Goal: Check status: Check status

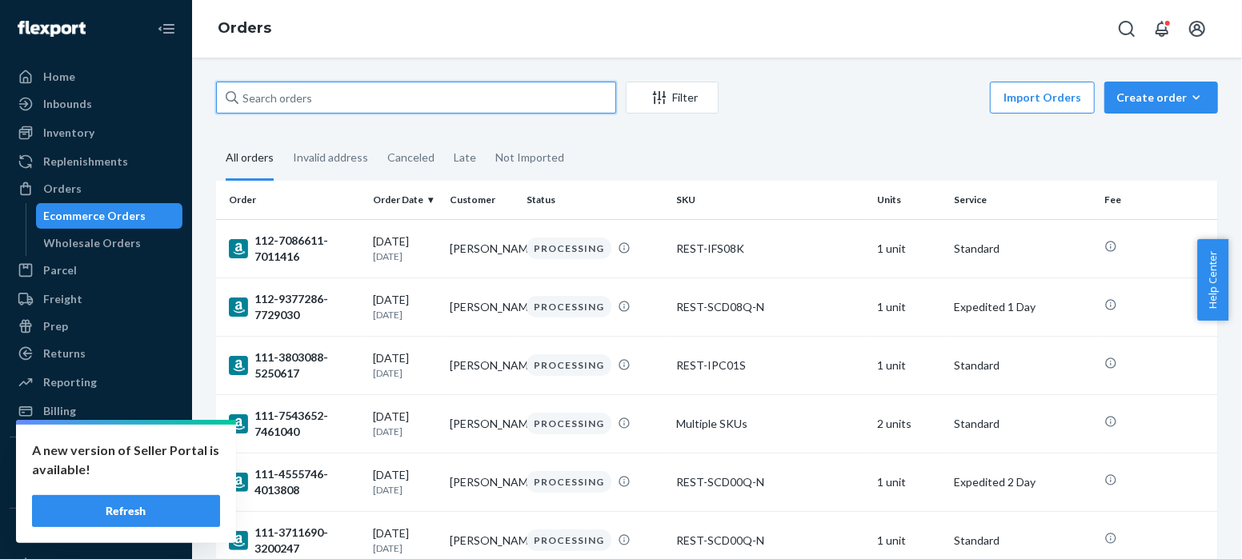
click at [274, 97] on input "text" at bounding box center [416, 98] width 400 height 32
paste input "US25338198"
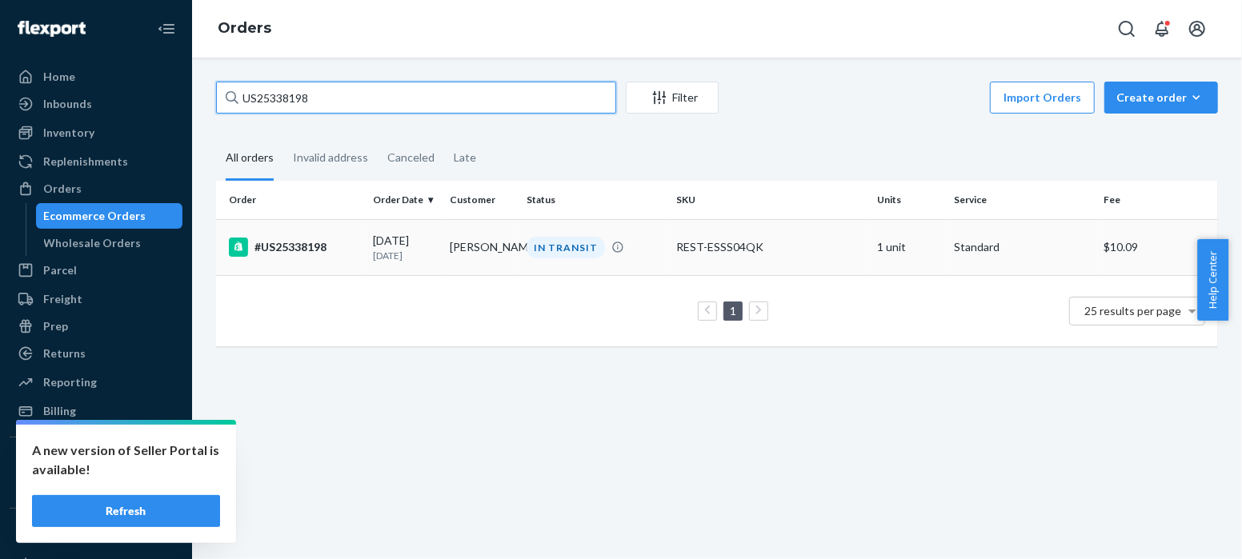
type input "US25338198"
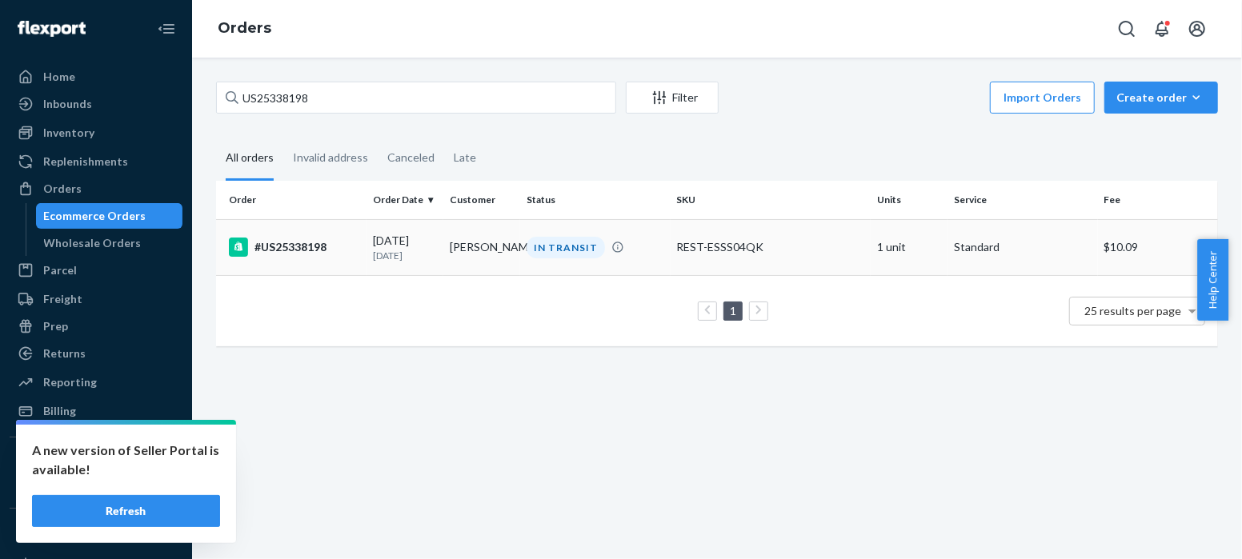
click at [299, 246] on div "#US25338198" at bounding box center [294, 247] width 131 height 19
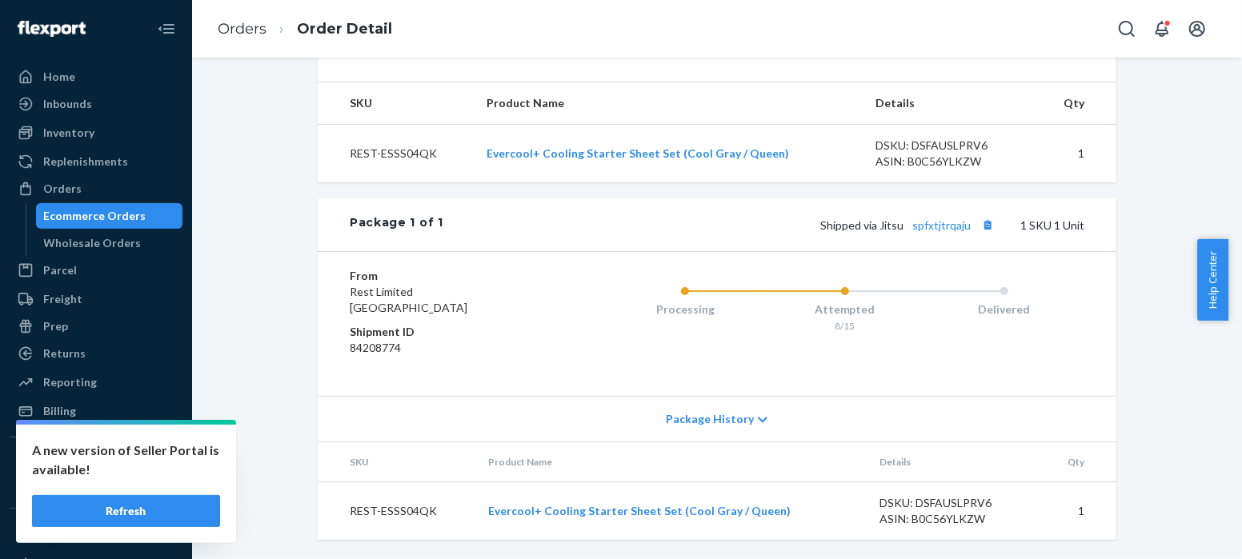
scroll to position [591, 0]
click at [936, 227] on link "spfxtjtrqaju" at bounding box center [941, 225] width 58 height 14
click at [250, 30] on link "Orders" at bounding box center [242, 29] width 49 height 18
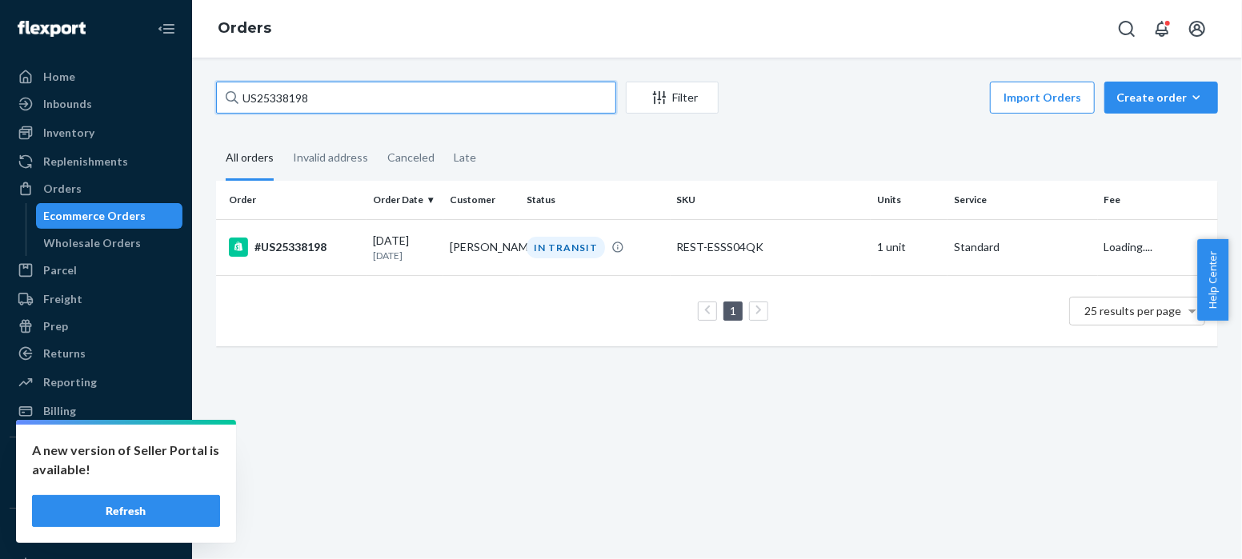
drag, startPoint x: 326, startPoint y: 88, endPoint x: 197, endPoint y: 93, distance: 128.9
click at [197, 93] on div "US25338198 Filter Import Orders Create order Ecommerce order Removal order All …" at bounding box center [717, 309] width 1050 height 502
paste input "490"
type input "US25338490"
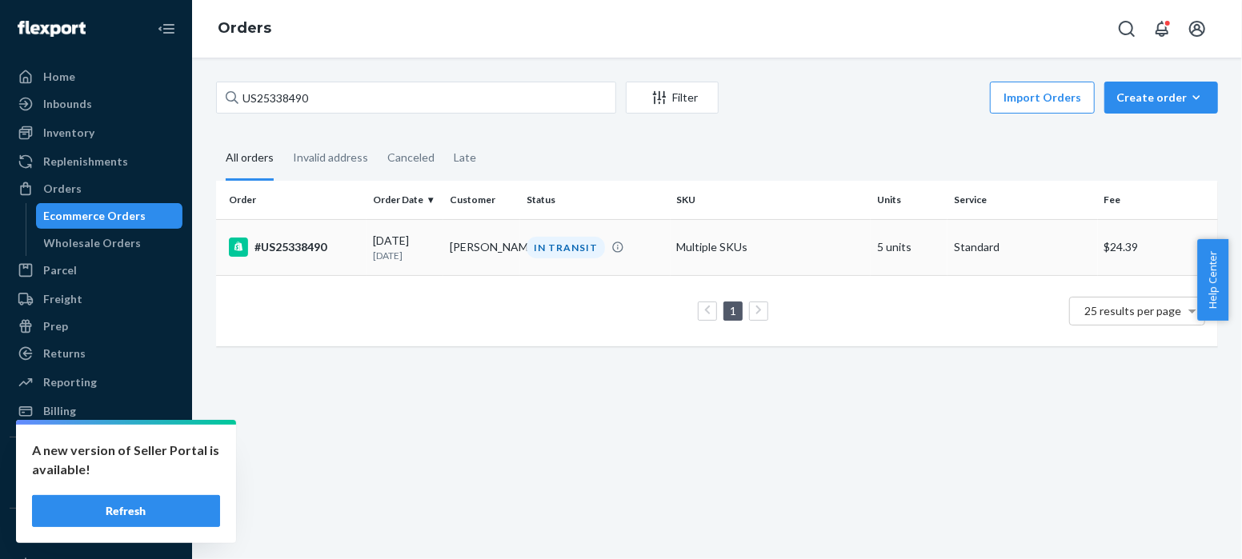
click at [289, 249] on div "#US25338490" at bounding box center [294, 247] width 131 height 19
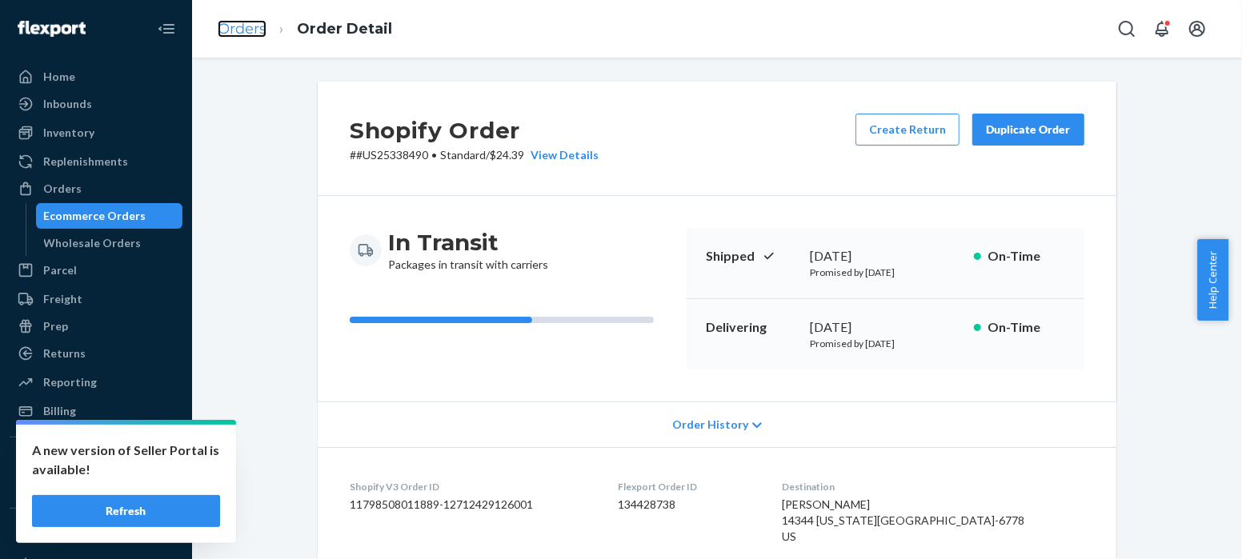
click at [241, 32] on link "Orders" at bounding box center [242, 29] width 49 height 18
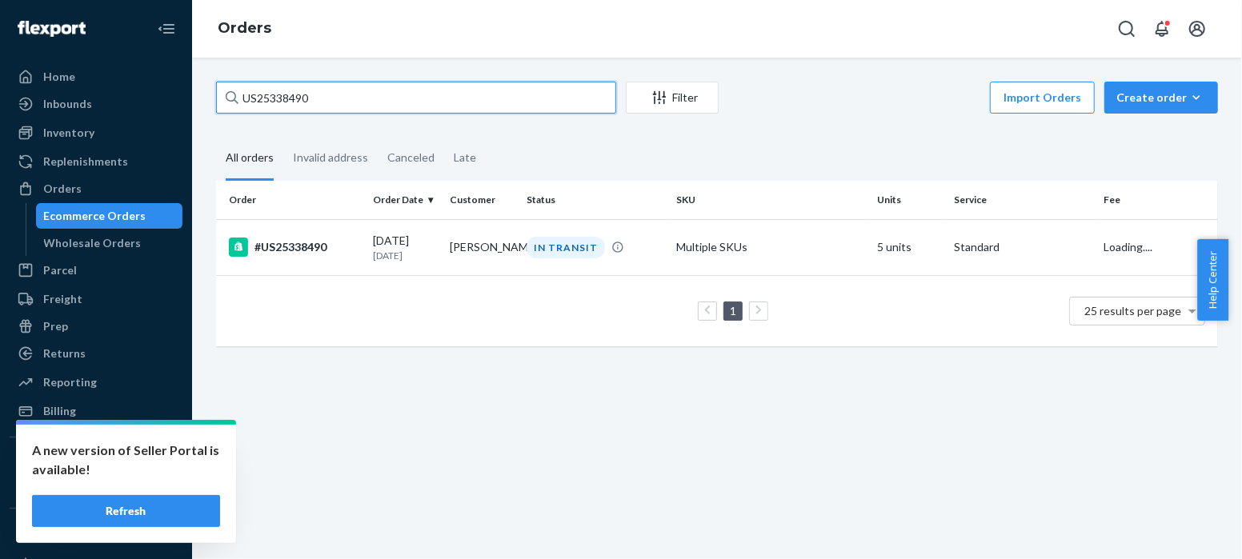
drag, startPoint x: 318, startPoint y: 98, endPoint x: 202, endPoint y: 82, distance: 117.2
click at [202, 82] on div "US25338490 Filter Import Orders Create order Ecommerce order Removal order All …" at bounding box center [717, 309] width 1050 height 502
paste input "PD2946484"
type input "PD2946484"
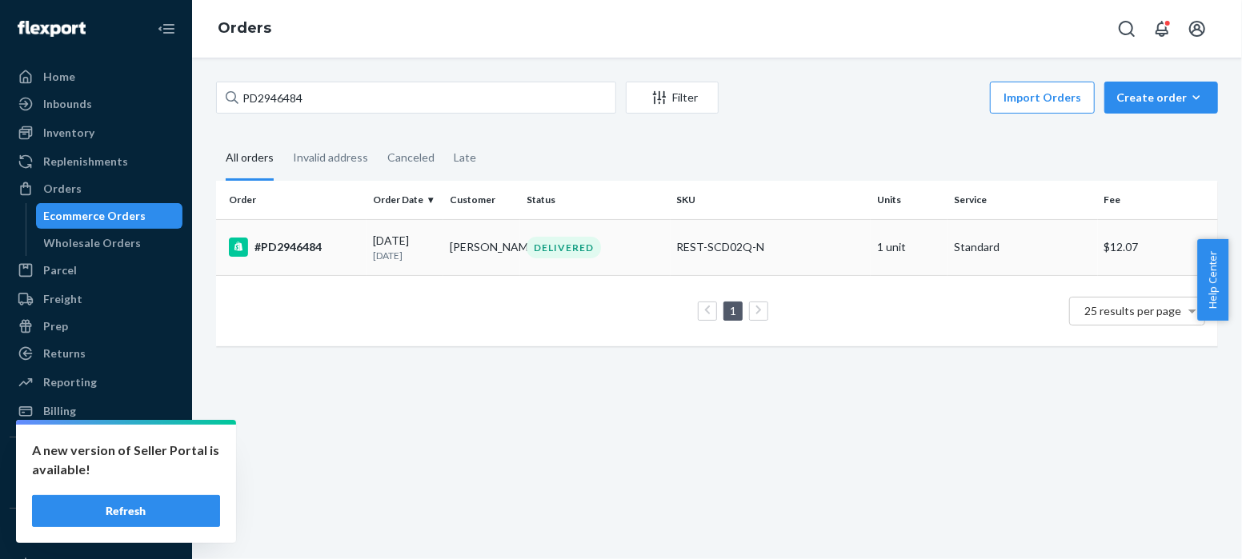
click at [301, 241] on div "#PD2946484" at bounding box center [294, 247] width 131 height 19
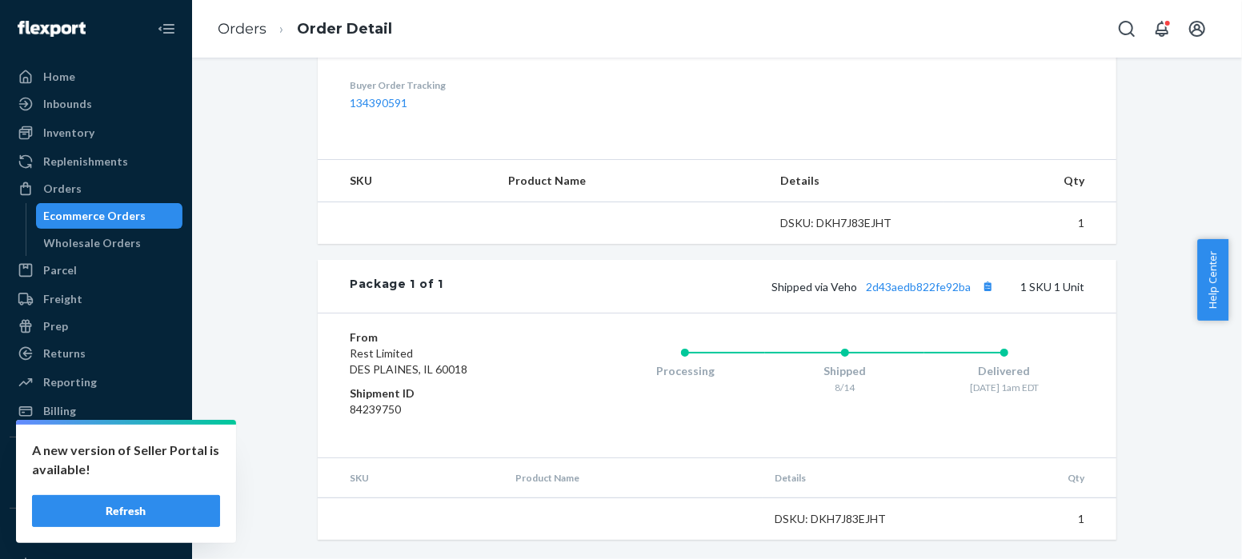
scroll to position [513, 0]
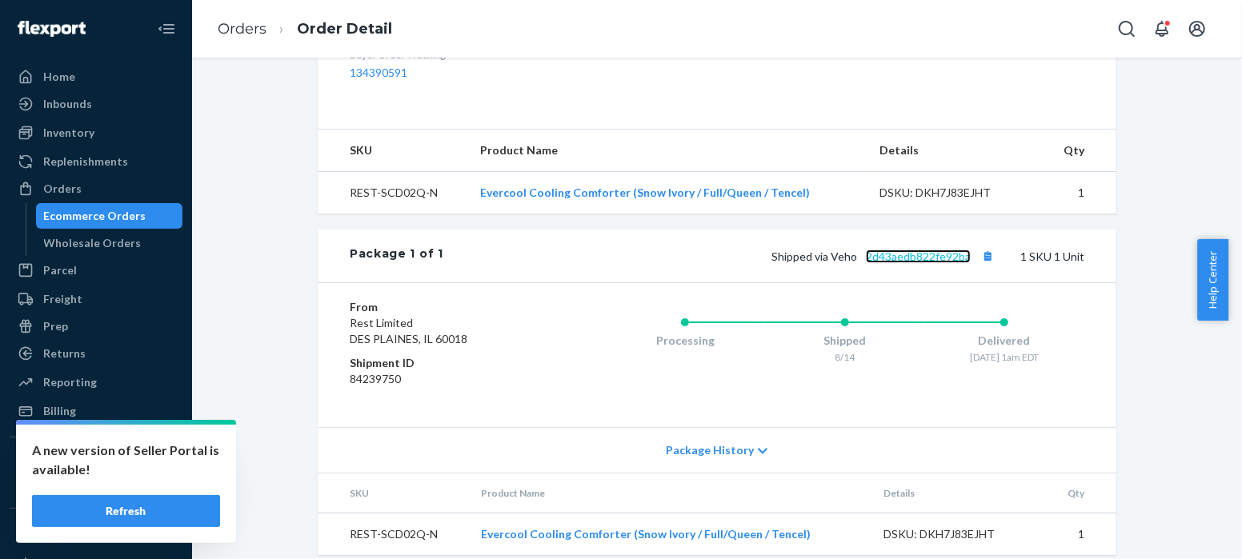
click at [896, 263] on link "2d43aedb822fe92ba" at bounding box center [918, 257] width 105 height 14
click at [240, 30] on link "Orders" at bounding box center [242, 29] width 49 height 18
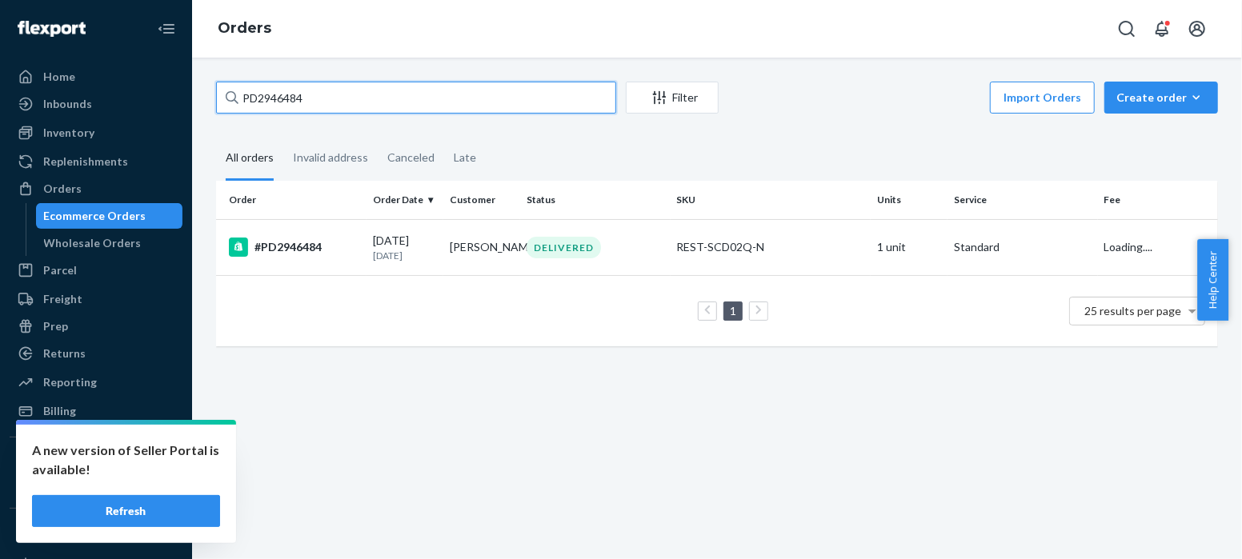
drag, startPoint x: 317, startPoint y: 98, endPoint x: 215, endPoint y: 102, distance: 101.7
click at [216, 102] on input "PD2946484" at bounding box center [416, 98] width 400 height 32
paste input "US25338766"
type input "US25338766"
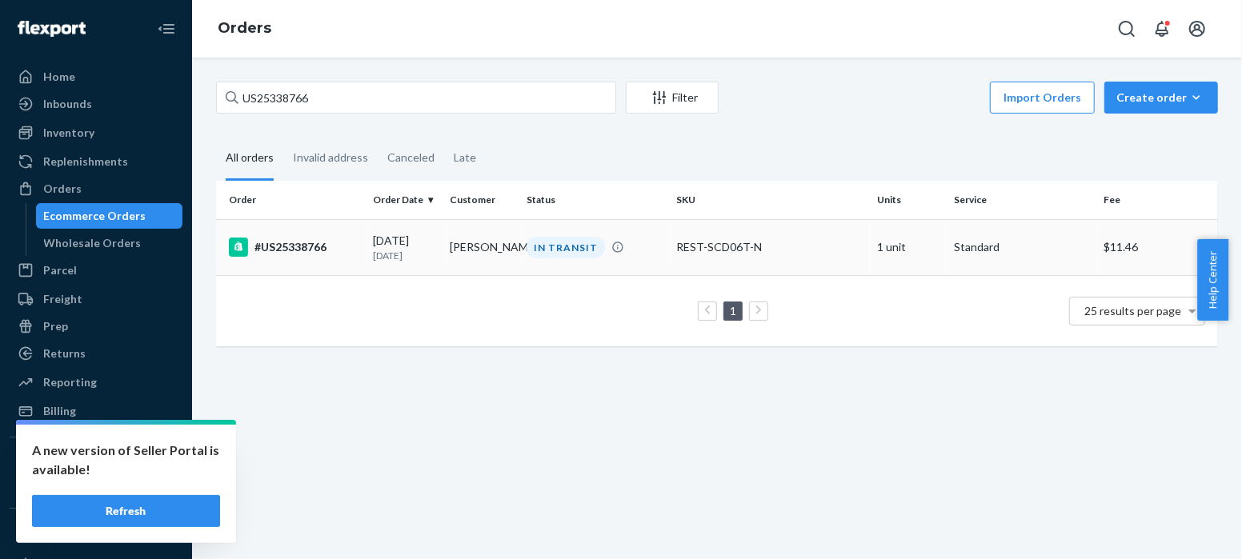
click at [302, 246] on div "#US25338766" at bounding box center [294, 247] width 131 height 19
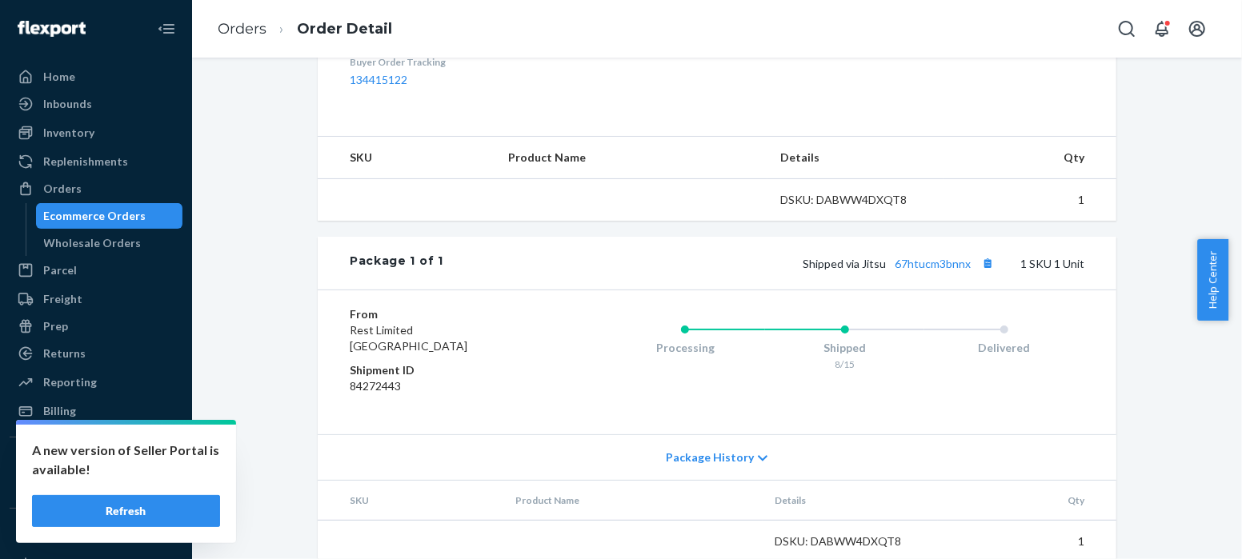
scroll to position [513, 0]
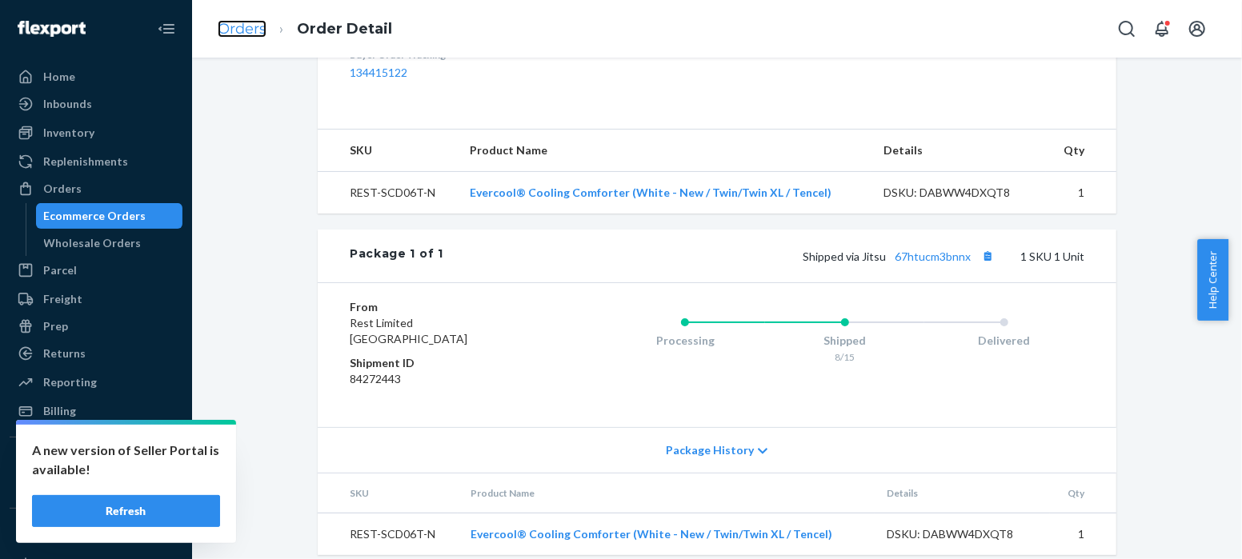
click at [249, 29] on link "Orders" at bounding box center [242, 29] width 49 height 18
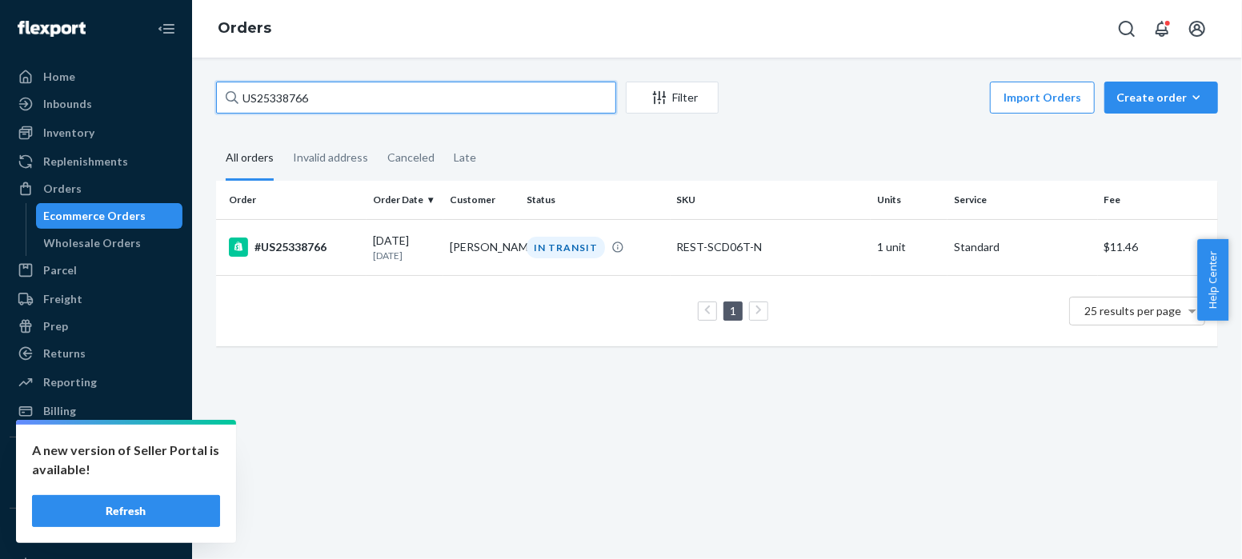
drag, startPoint x: 326, startPoint y: 102, endPoint x: 202, endPoint y: 100, distance: 124.8
click at [202, 100] on div "US25338766 Filter Import Orders Create order Ecommerce order Removal order All …" at bounding box center [717, 309] width 1050 height 502
paste input "870"
type input "US25338870"
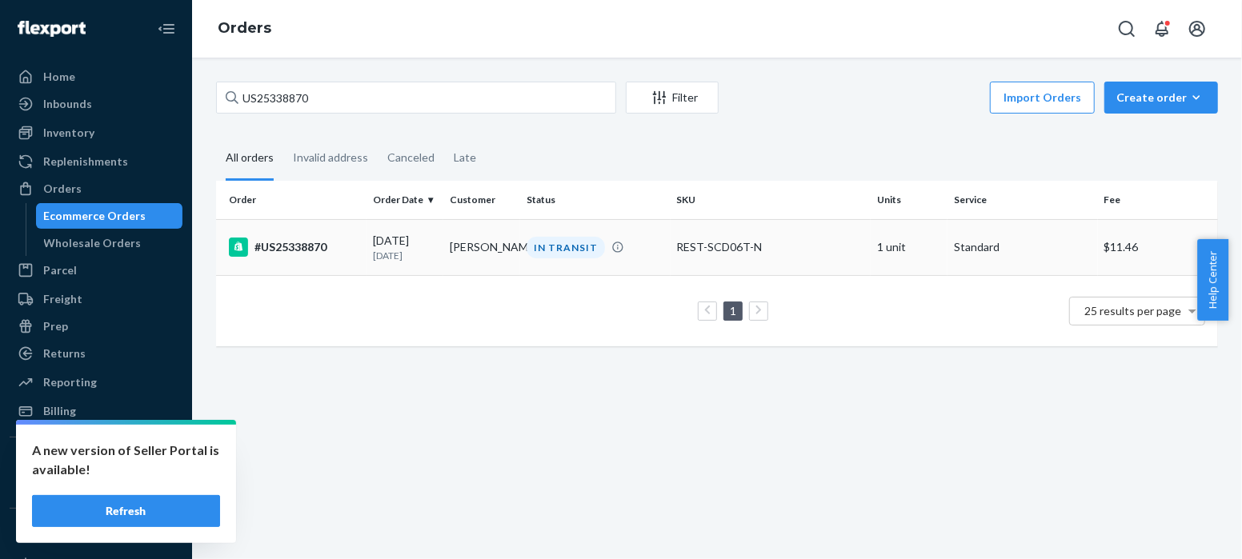
click at [567, 246] on div "IN TRANSIT" at bounding box center [566, 248] width 78 height 22
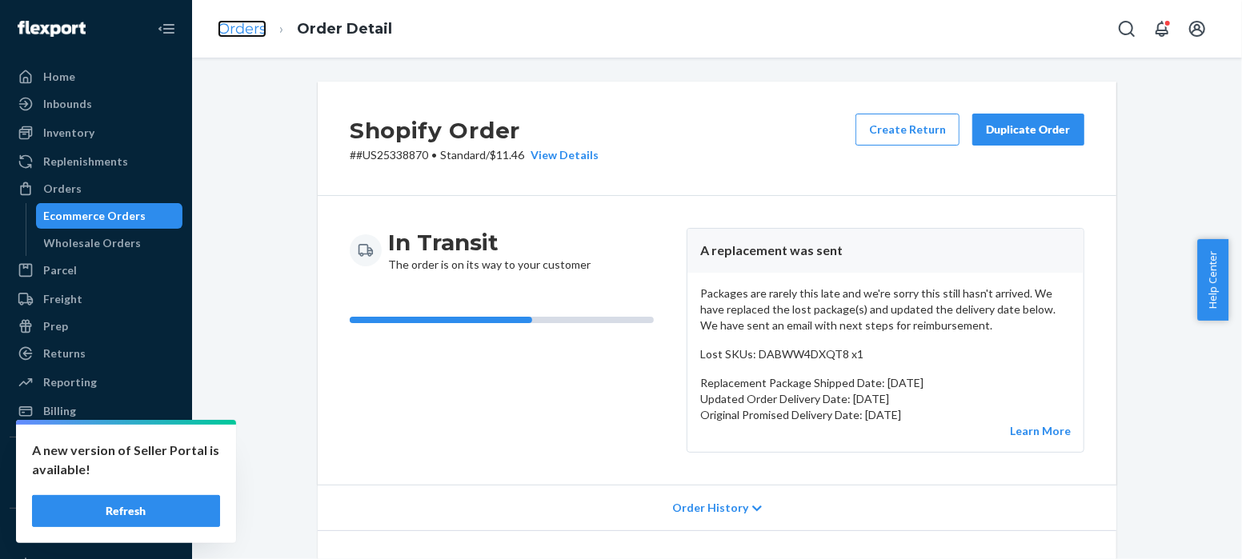
click at [243, 32] on link "Orders" at bounding box center [242, 29] width 49 height 18
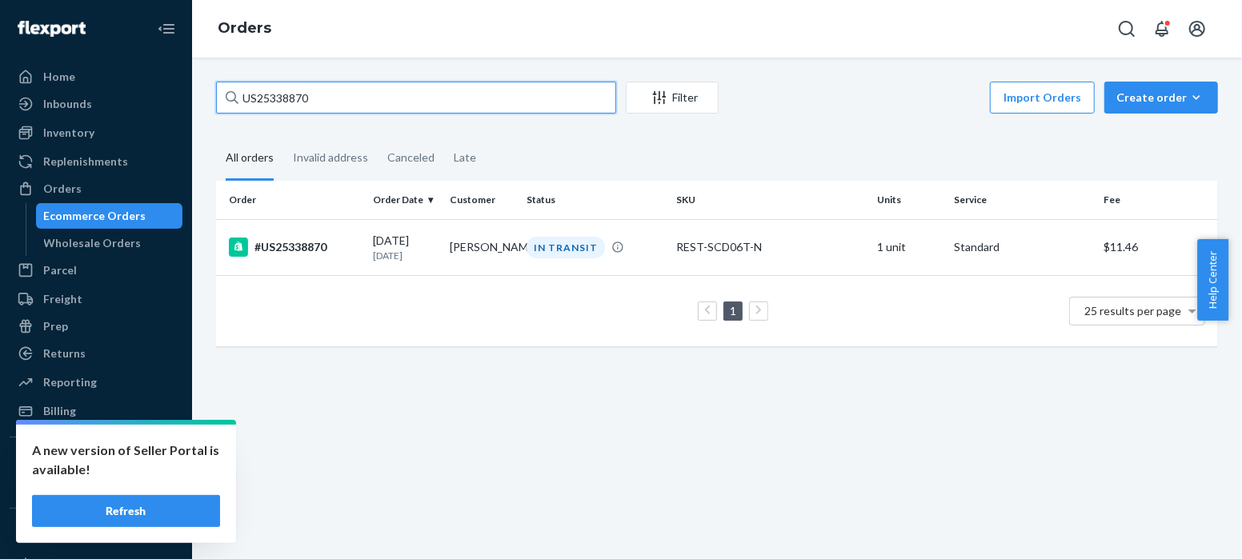
drag, startPoint x: 323, startPoint y: 107, endPoint x: 193, endPoint y: 96, distance: 130.9
click at [193, 96] on div "US25338870 Filter Import Orders Create order Ecommerce order Removal order All …" at bounding box center [717, 309] width 1050 height 502
paste input "PD2691896"
drag, startPoint x: 337, startPoint y: 94, endPoint x: 181, endPoint y: 106, distance: 156.6
click at [181, 106] on div "Home Inbounds Shipping Plans Problems Inventory Products Replenishments Orders …" at bounding box center [621, 279] width 1242 height 559
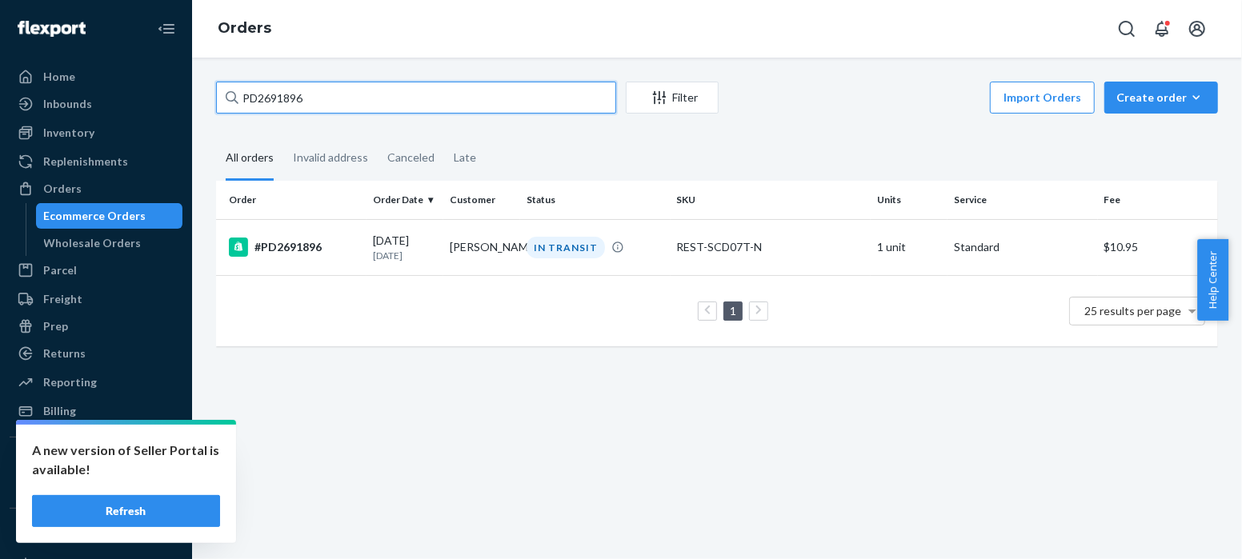
paste input "1133459"
type input "PD1133459"
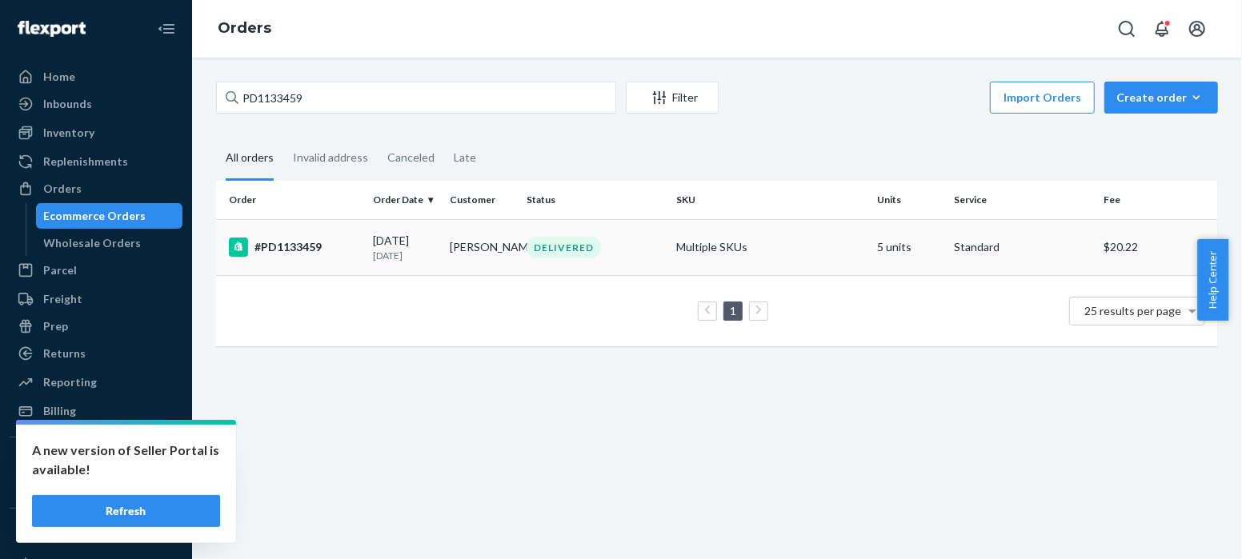
click at [300, 250] on div "#PD1133459" at bounding box center [294, 247] width 131 height 19
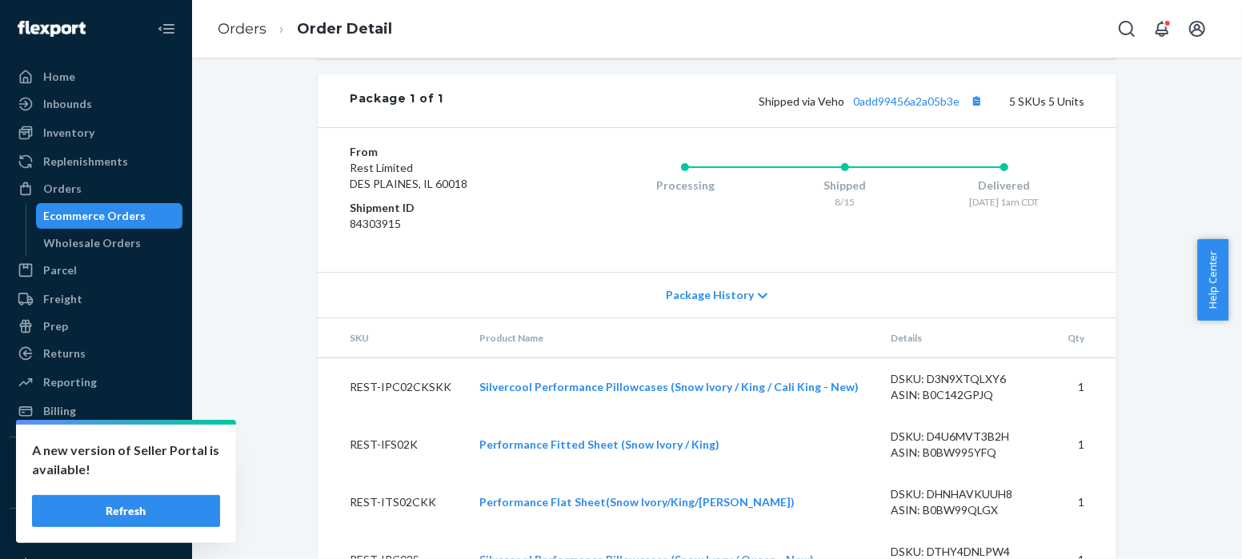
scroll to position [697, 0]
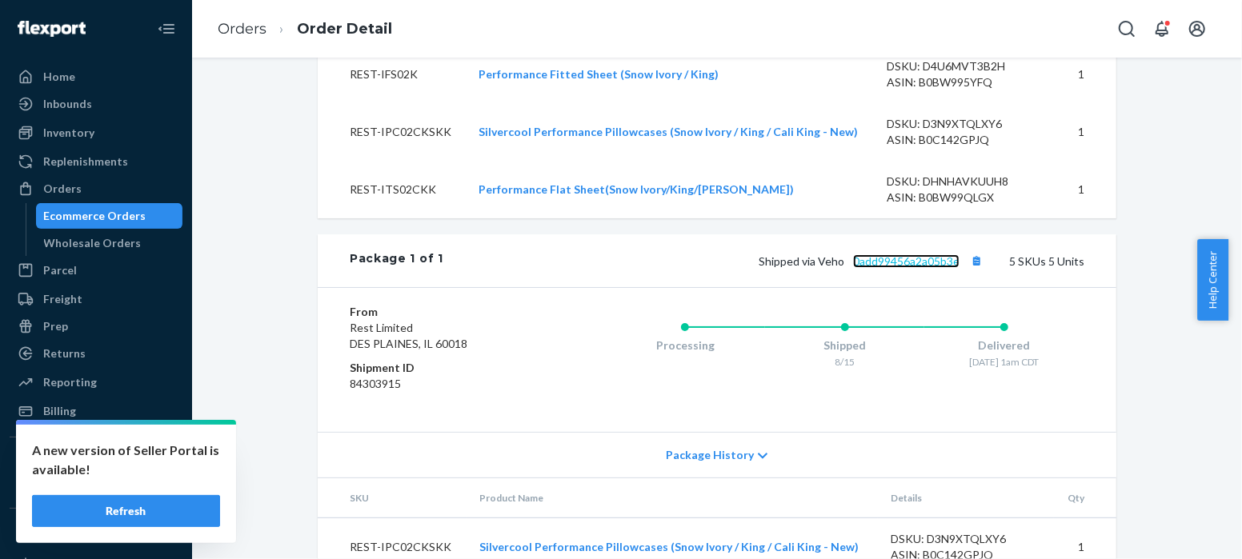
click at [919, 268] on link "0add99456a2a05b3e" at bounding box center [906, 261] width 106 height 14
click at [238, 32] on link "Orders" at bounding box center [242, 29] width 49 height 18
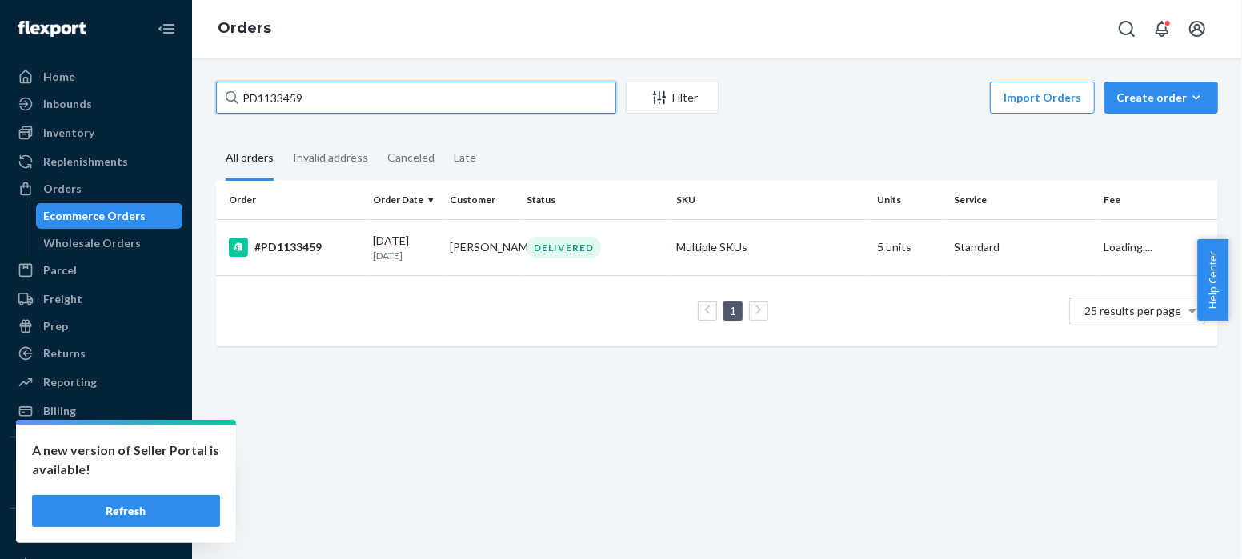
drag, startPoint x: 316, startPoint y: 97, endPoint x: 185, endPoint y: 96, distance: 131.2
click at [185, 96] on div "Home Inbounds Shipping Plans Problems Inventory Products Replenishments Orders …" at bounding box center [621, 279] width 1242 height 559
paste input "US25339407"
type input "US25339407"
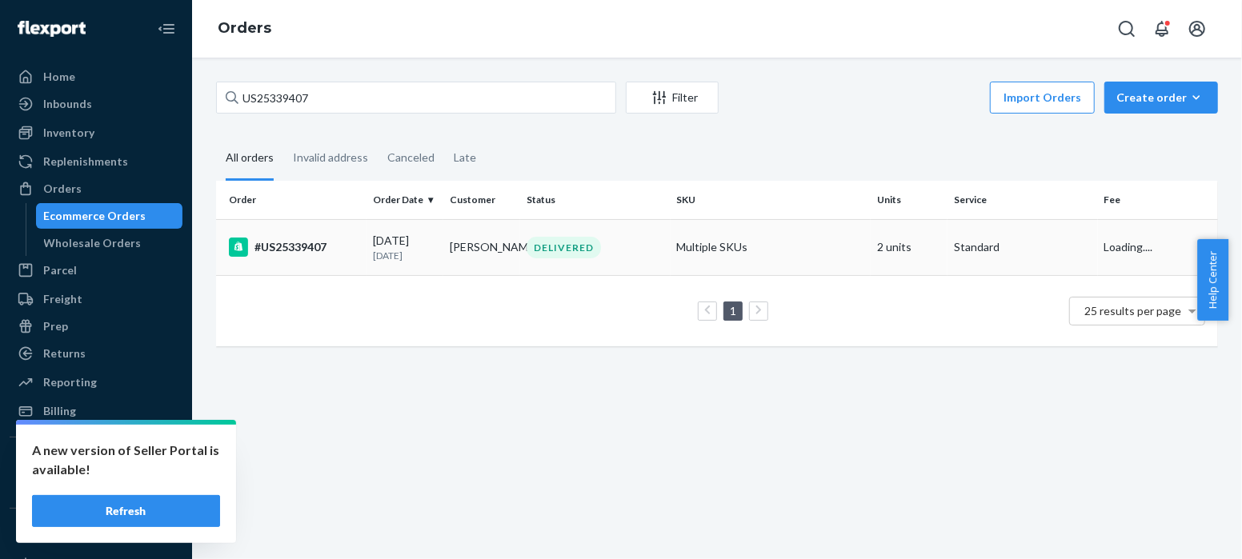
click at [276, 242] on div "#US25339407" at bounding box center [294, 247] width 131 height 19
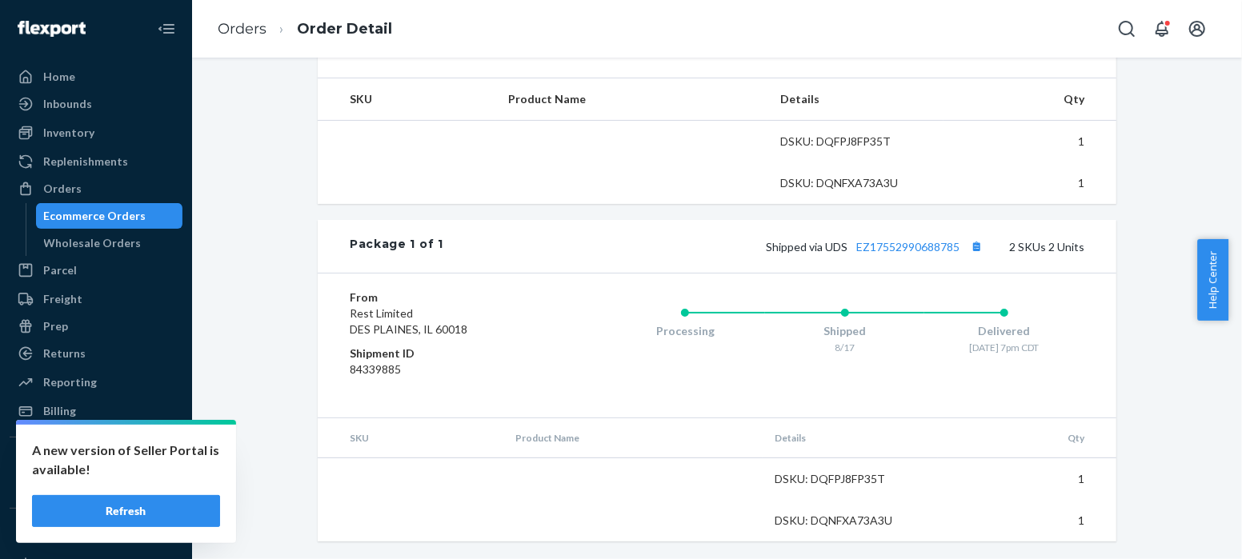
scroll to position [593, 0]
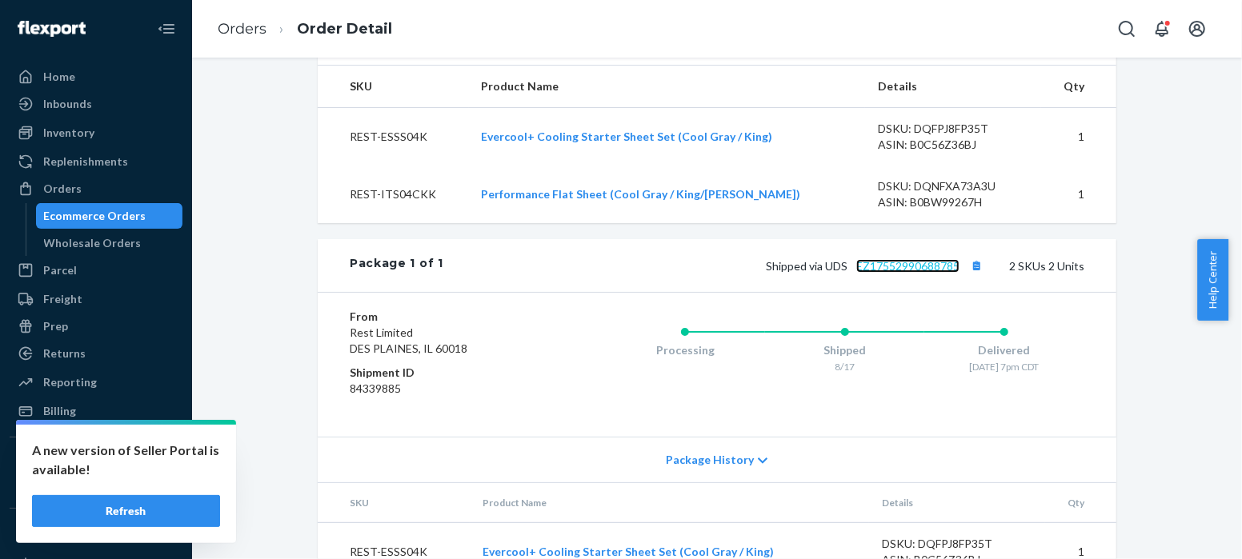
click at [944, 273] on link "EZ17552990688785" at bounding box center [907, 266] width 103 height 14
click at [242, 27] on link "Orders" at bounding box center [242, 29] width 49 height 18
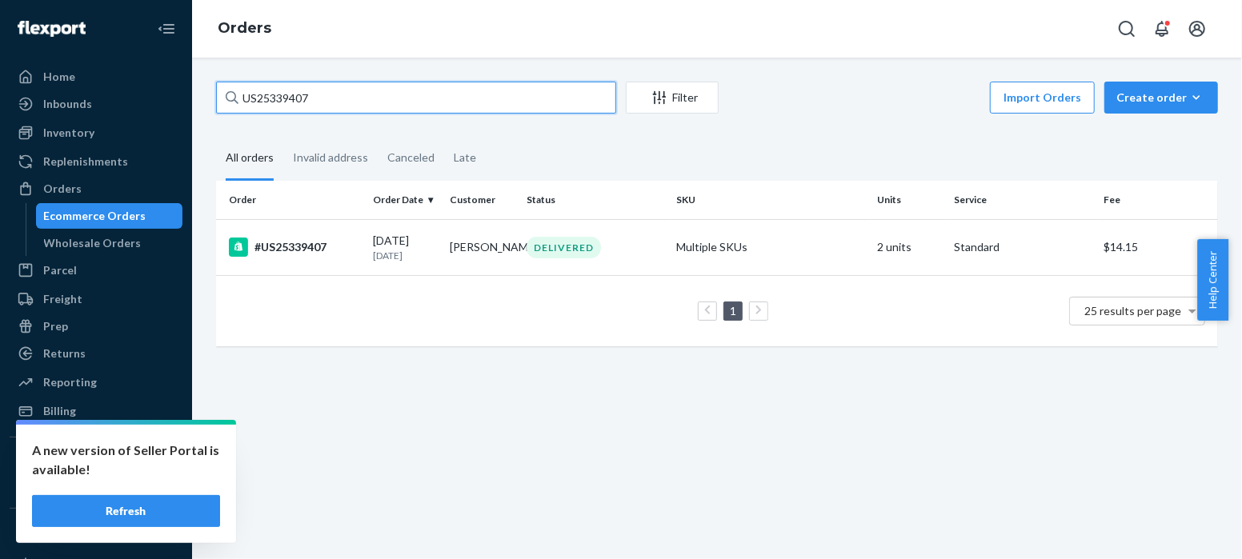
drag, startPoint x: 325, startPoint y: 102, endPoint x: 208, endPoint y: 99, distance: 116.9
click at [208, 99] on div "US25339407 Filter Import Orders Create order Ecommerce order Removal order All …" at bounding box center [717, 222] width 1026 height 281
paste input "329"
type input "US25339329"
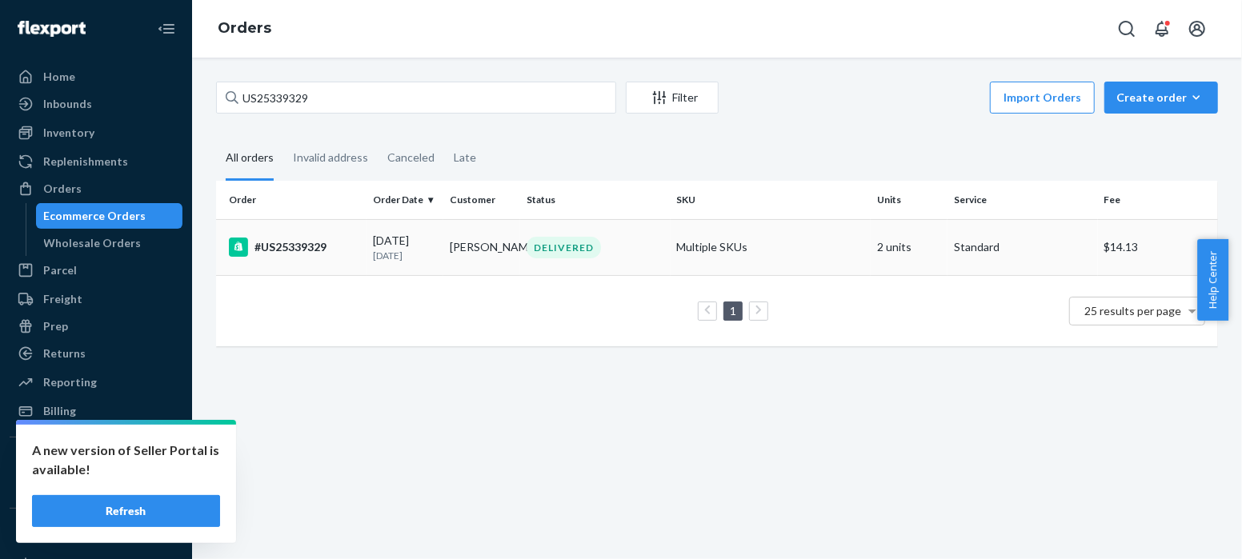
click at [302, 246] on div "#US25339329" at bounding box center [294, 247] width 131 height 19
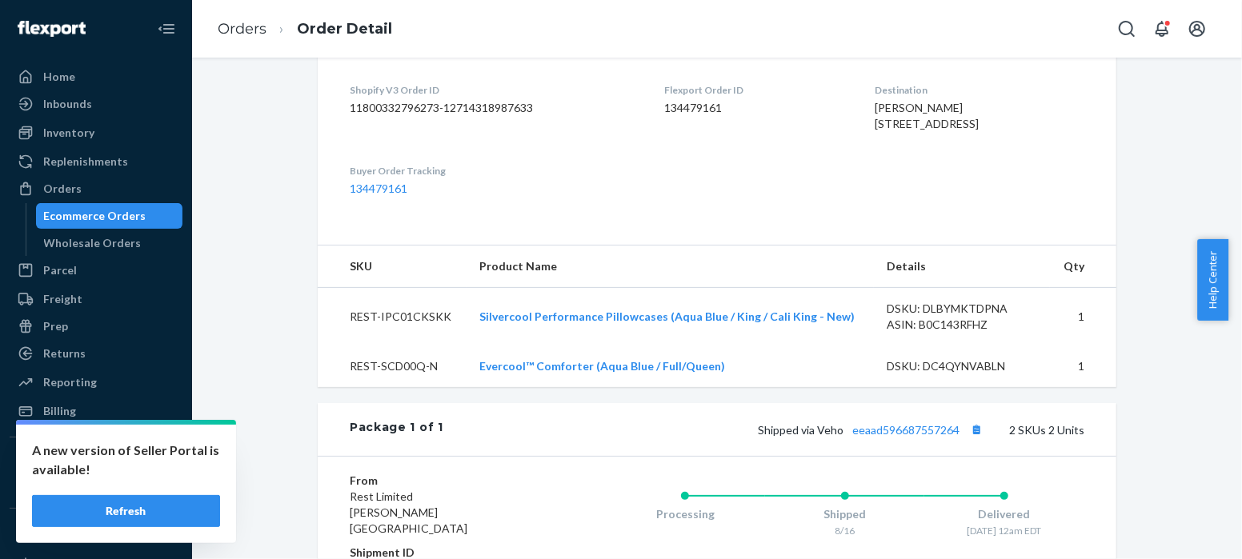
scroll to position [674, 0]
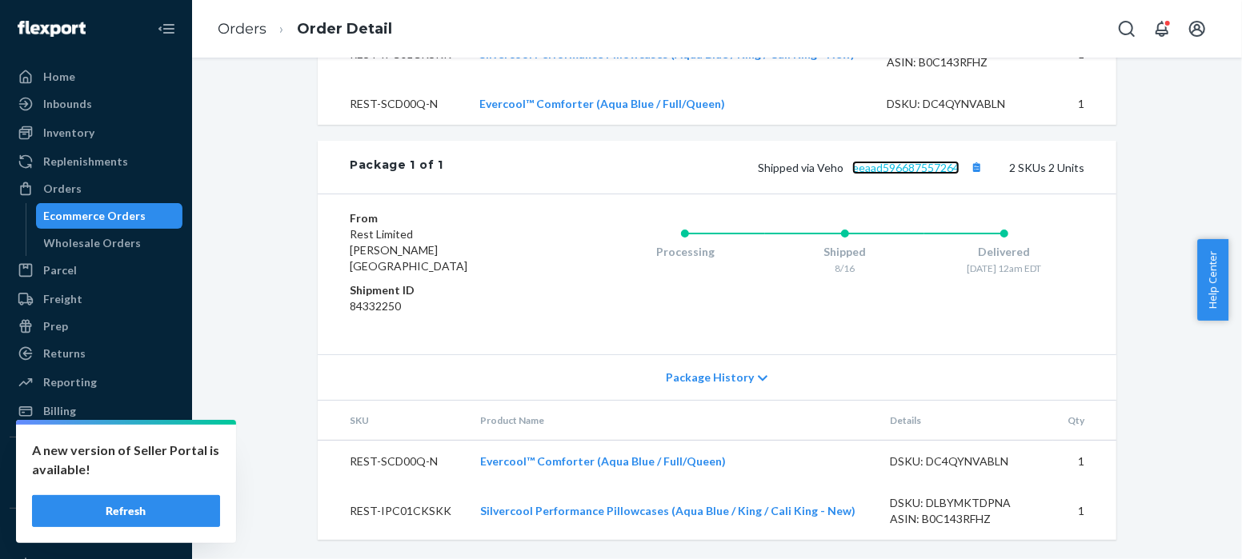
click at [923, 174] on link "eeaad596687557264" at bounding box center [905, 168] width 107 height 14
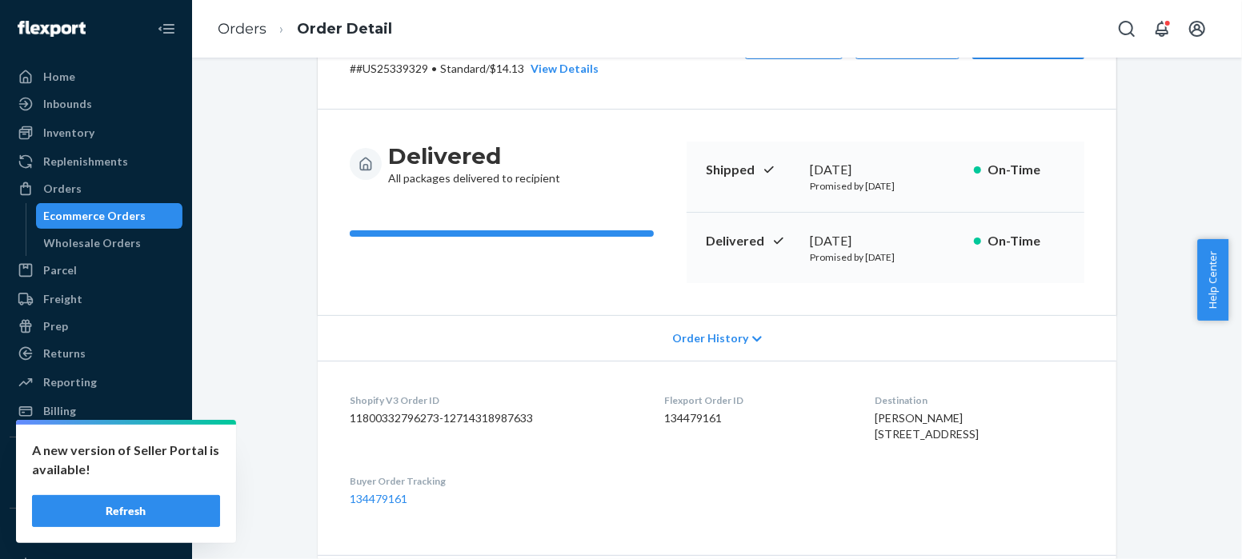
scroll to position [81, 0]
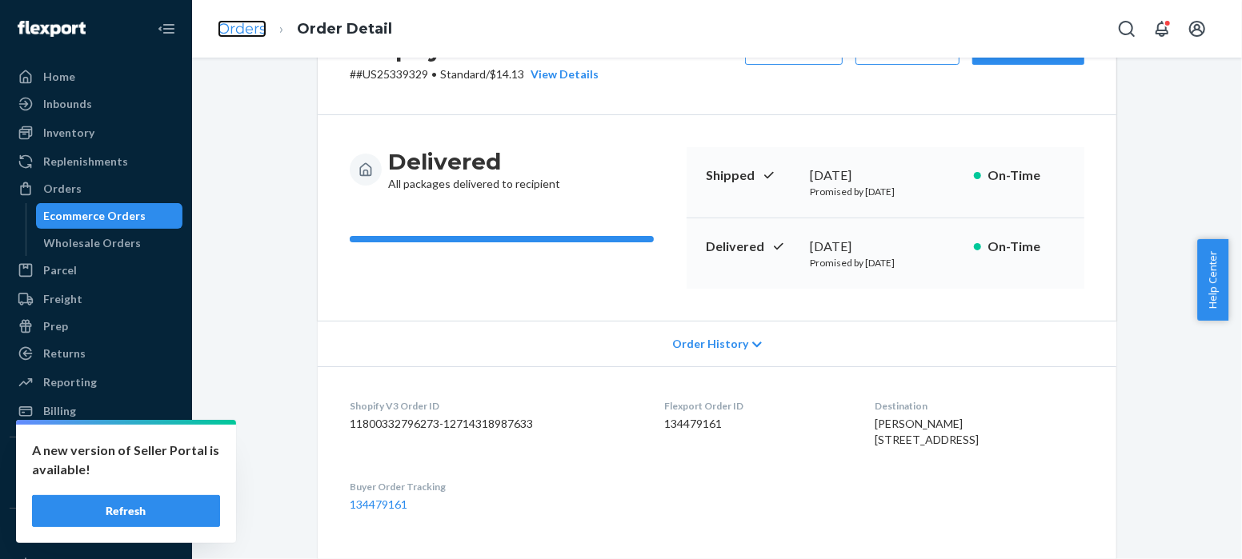
click at [250, 27] on link "Orders" at bounding box center [242, 29] width 49 height 18
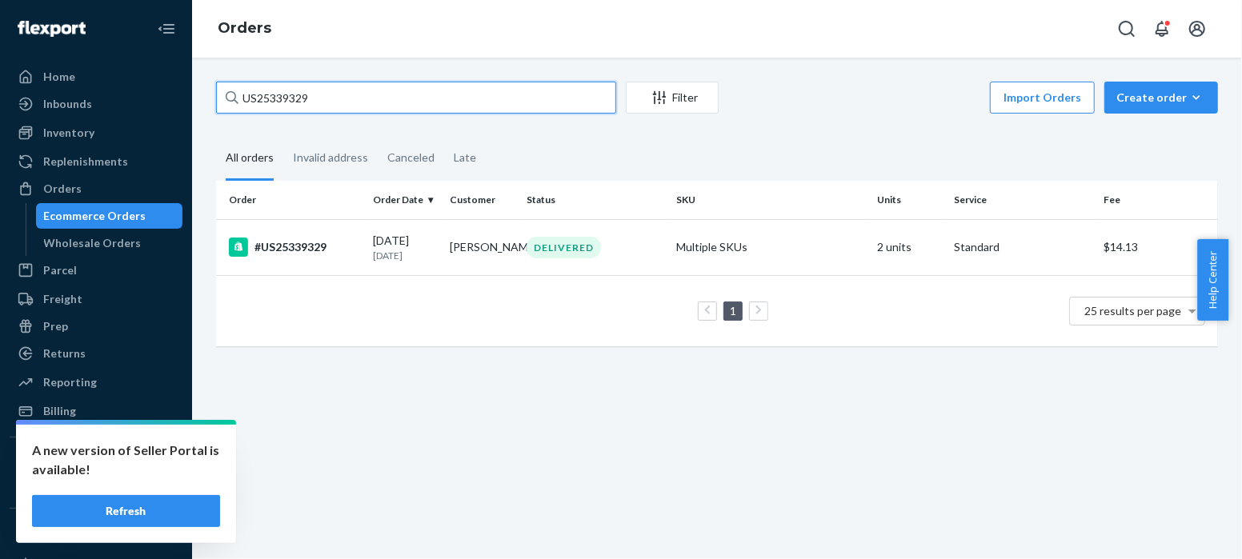
drag, startPoint x: 321, startPoint y: 99, endPoint x: 205, endPoint y: 100, distance: 116.0
click at [205, 100] on div "US25339329 Filter Import Orders Create order Ecommerce order Removal order All …" at bounding box center [717, 222] width 1026 height 281
paste input "486"
type input "US25339486"
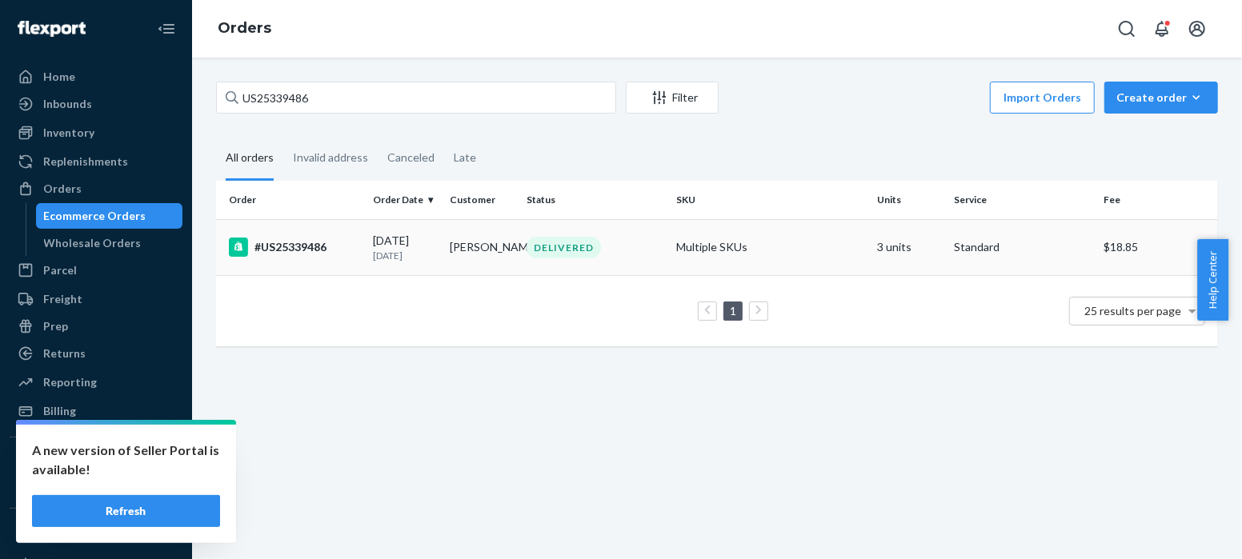
click at [306, 246] on div "#US25339486" at bounding box center [294, 247] width 131 height 19
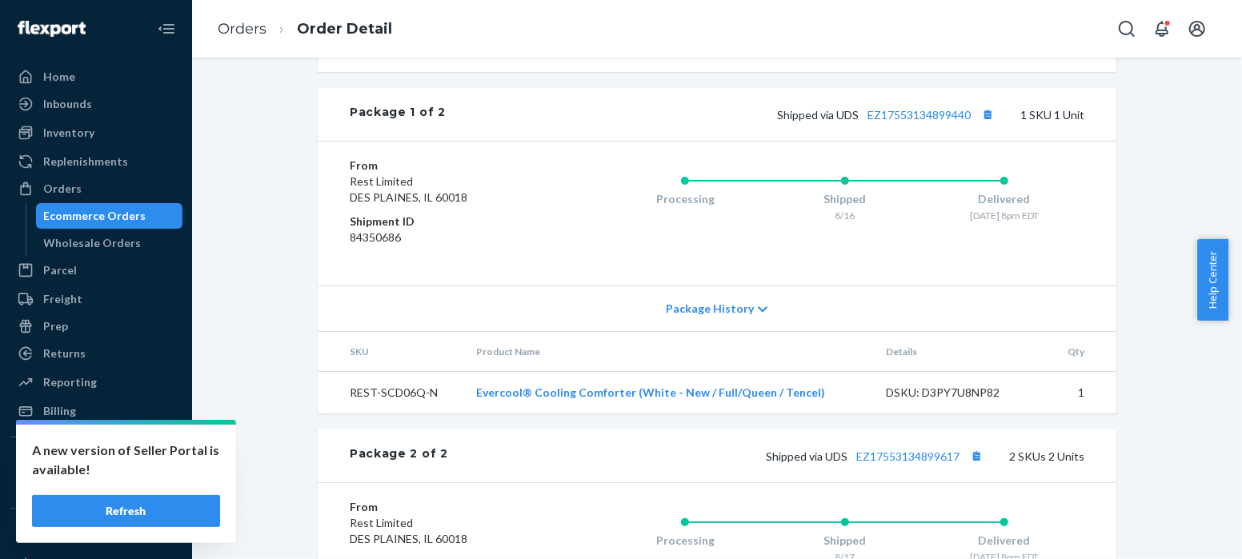
scroll to position [741, 0]
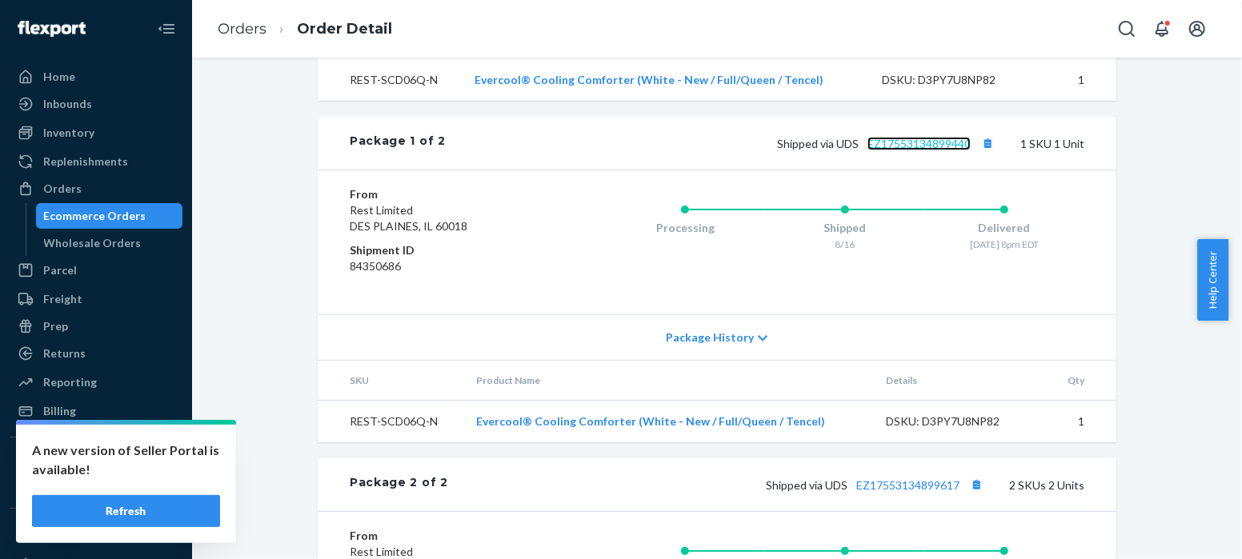
click at [906, 150] on link "EZ17553134899440" at bounding box center [918, 144] width 103 height 14
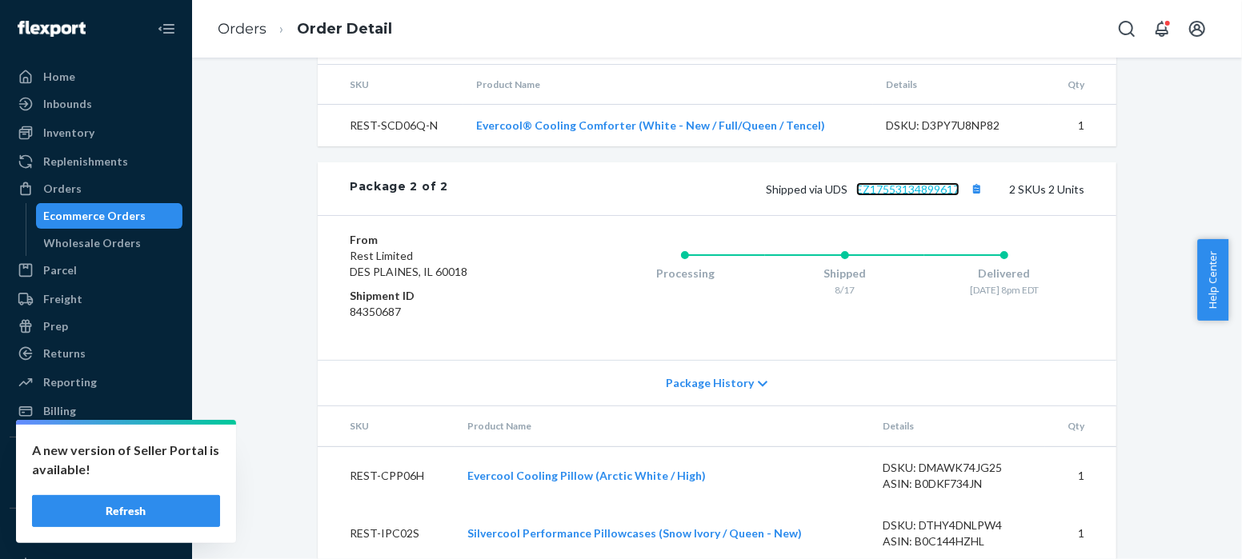
click at [933, 196] on link "EZ17553134899617" at bounding box center [907, 189] width 103 height 14
click at [242, 31] on link "Orders" at bounding box center [242, 29] width 49 height 18
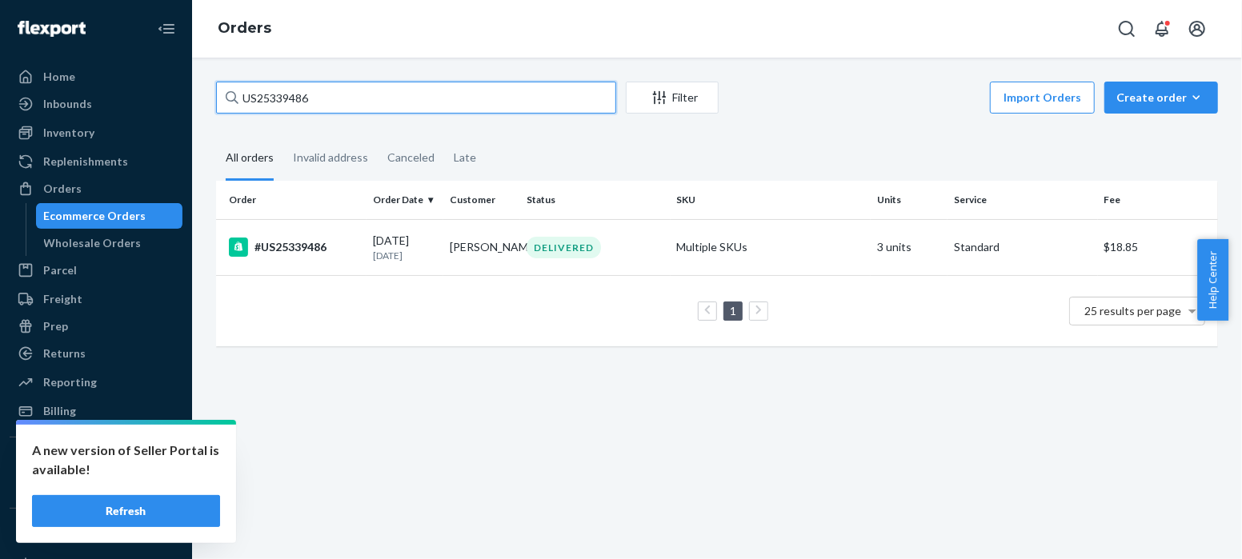
drag, startPoint x: 326, startPoint y: 102, endPoint x: 205, endPoint y: 102, distance: 120.8
click at [205, 102] on div "US25339486 Filter Import Orders Create order Ecommerce order Removal order All …" at bounding box center [717, 222] width 1026 height 281
paste input "572"
type input "US25339572"
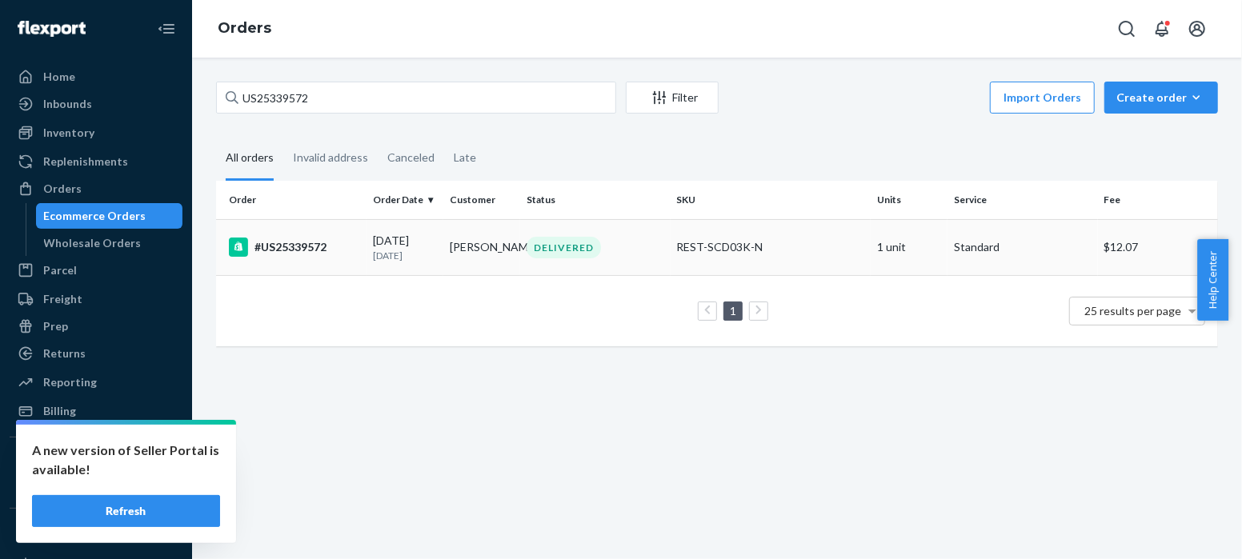
click at [286, 245] on div "#US25339572" at bounding box center [294, 247] width 131 height 19
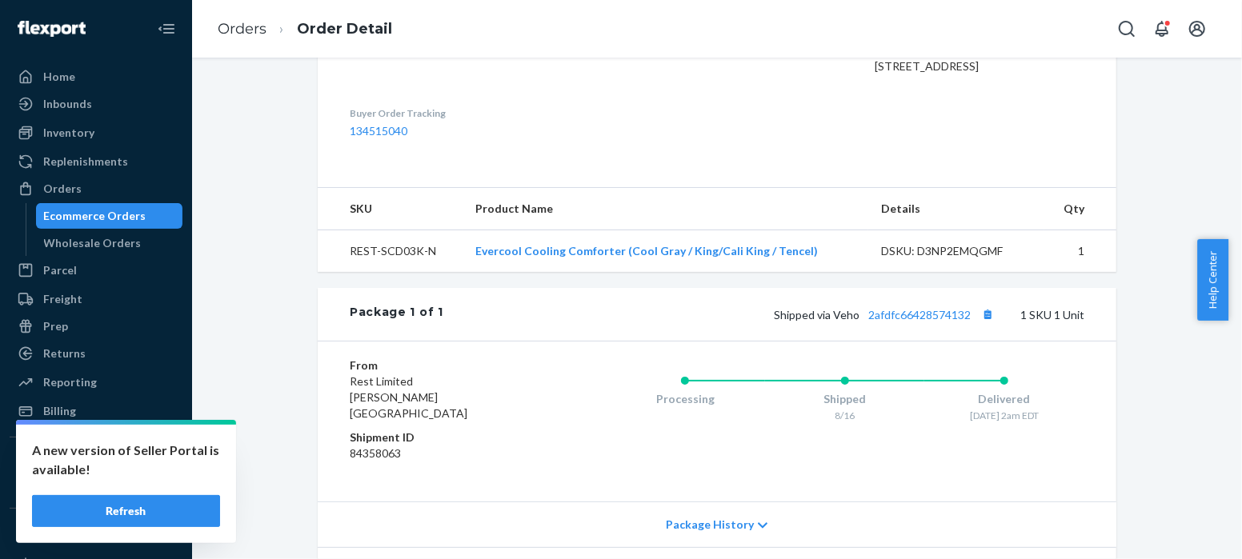
scroll to position [559, 0]
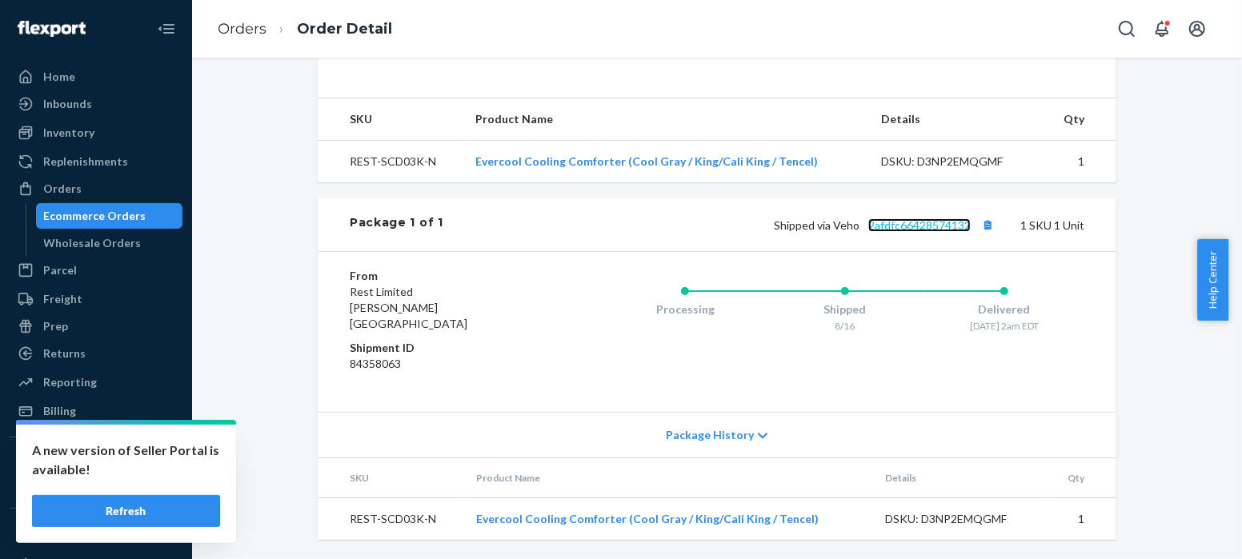
click at [934, 232] on link "2afdfc66428574132" at bounding box center [919, 225] width 102 height 14
click at [248, 29] on link "Orders" at bounding box center [242, 29] width 49 height 18
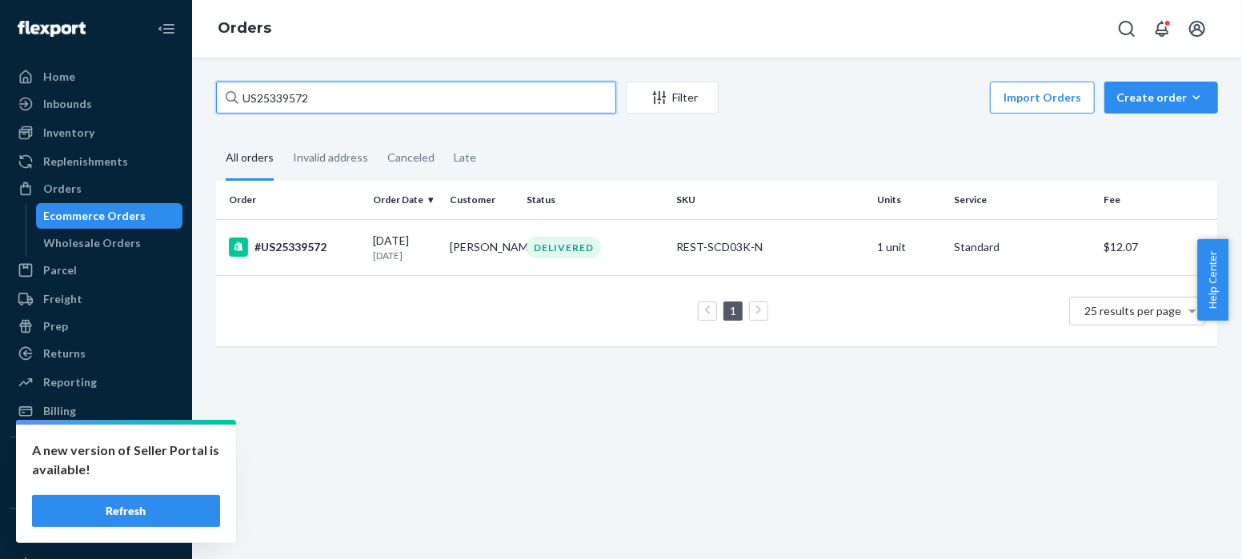
drag, startPoint x: 323, startPoint y: 98, endPoint x: 212, endPoint y: 96, distance: 111.3
click at [212, 96] on div "US25339572 Filter Import Orders Create order Ecommerce order Removal order All …" at bounding box center [717, 222] width 1026 height 281
paste input "604"
type input "US25339604"
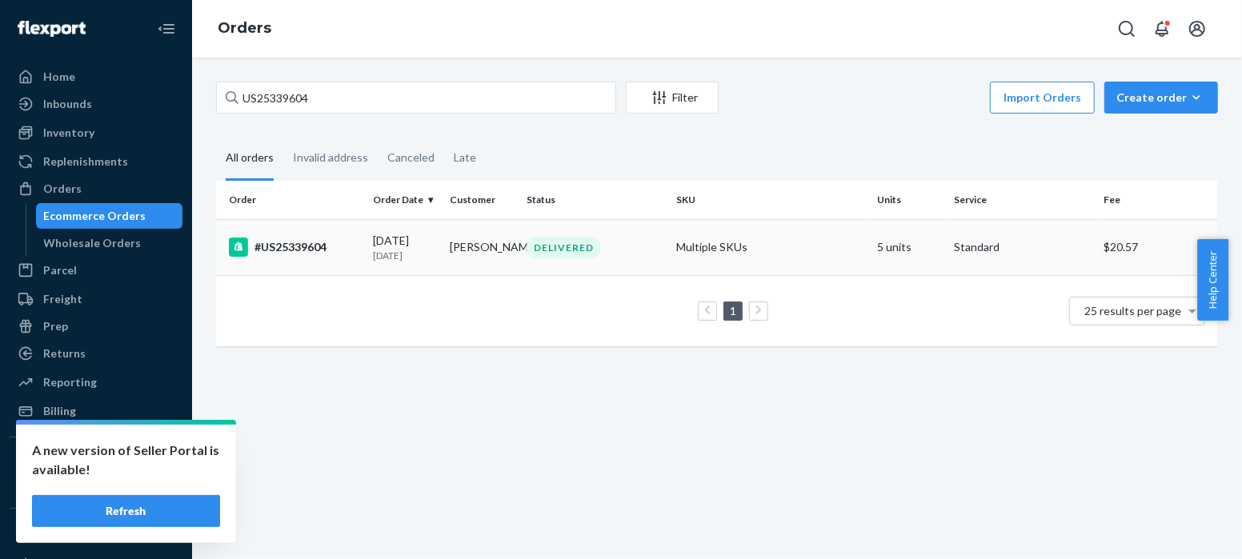
click at [305, 250] on div "#US25339604" at bounding box center [294, 247] width 131 height 19
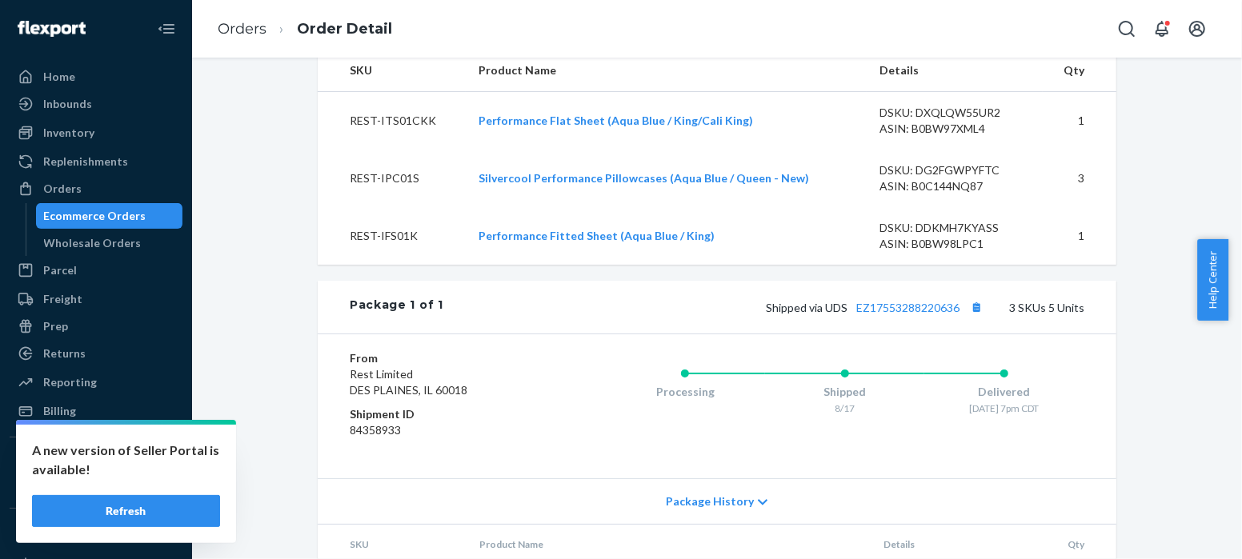
scroll to position [821, 0]
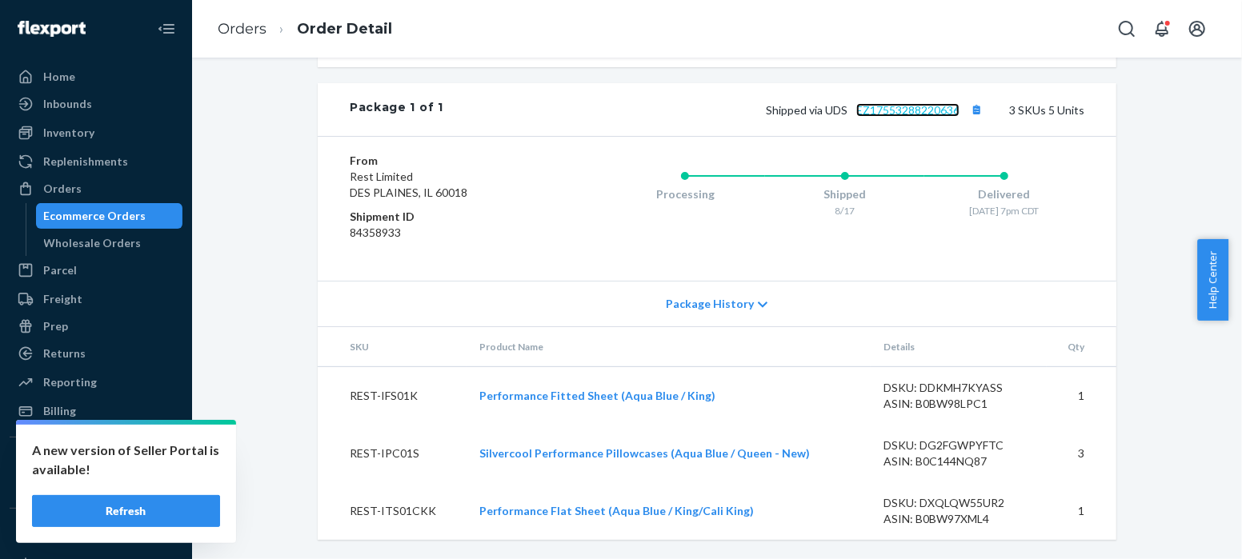
click at [921, 113] on link "EZ17553288220636" at bounding box center [907, 110] width 103 height 14
click at [248, 26] on link "Orders" at bounding box center [242, 29] width 49 height 18
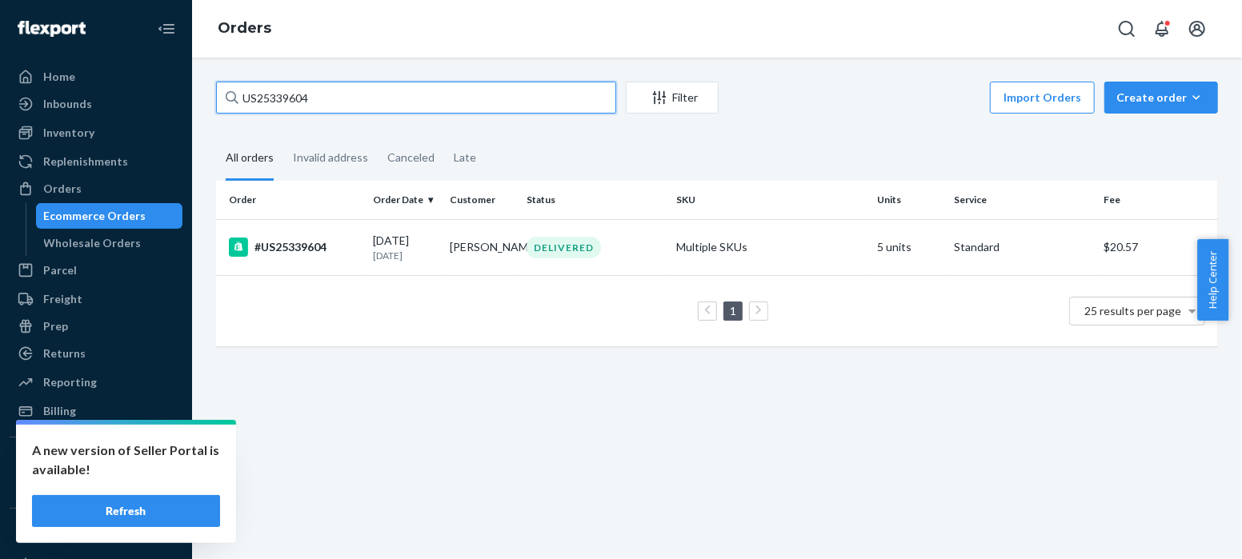
drag, startPoint x: 318, startPoint y: 99, endPoint x: 198, endPoint y: 101, distance: 120.0
click at [198, 101] on div "US25339604 Filter Import Orders Create order Ecommerce order Removal order All …" at bounding box center [717, 309] width 1050 height 502
paste input "935"
type input "US25339935"
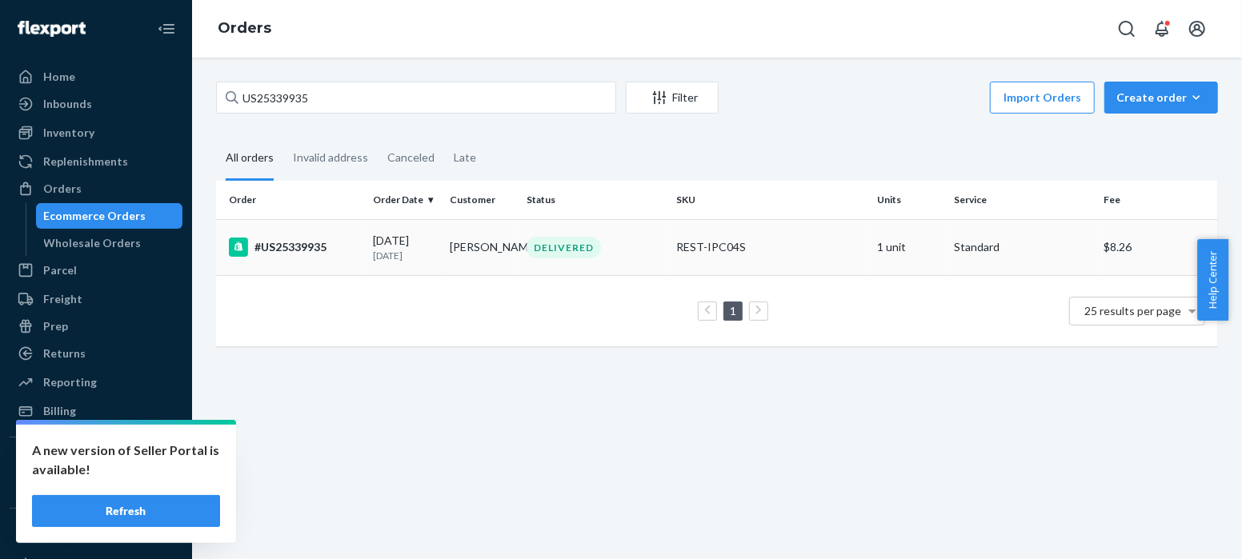
click at [297, 245] on div "#US25339935" at bounding box center [294, 247] width 131 height 19
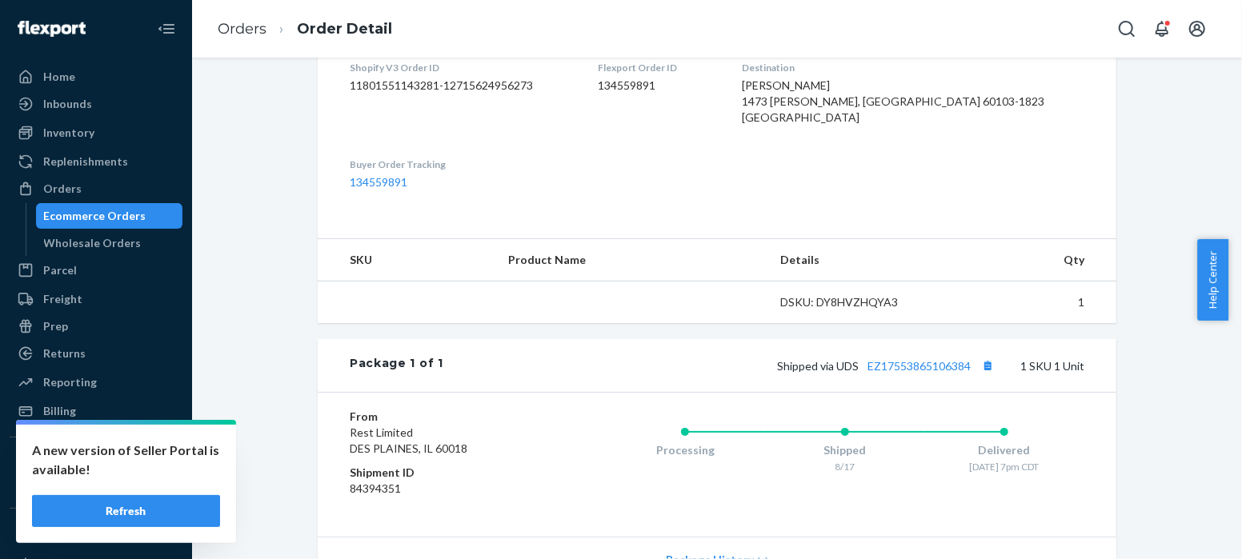
scroll to position [559, 0]
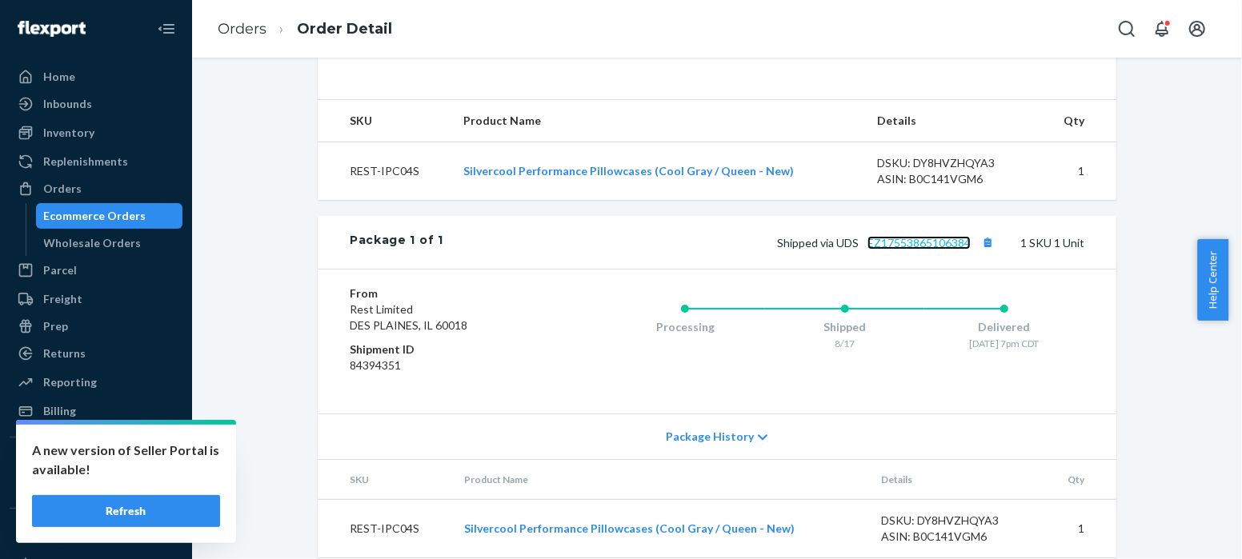
click at [926, 250] on link "EZ17553865106384" at bounding box center [918, 243] width 103 height 14
click at [951, 250] on link "EZ17553865106384" at bounding box center [918, 243] width 103 height 14
click at [238, 31] on link "Orders" at bounding box center [242, 29] width 49 height 18
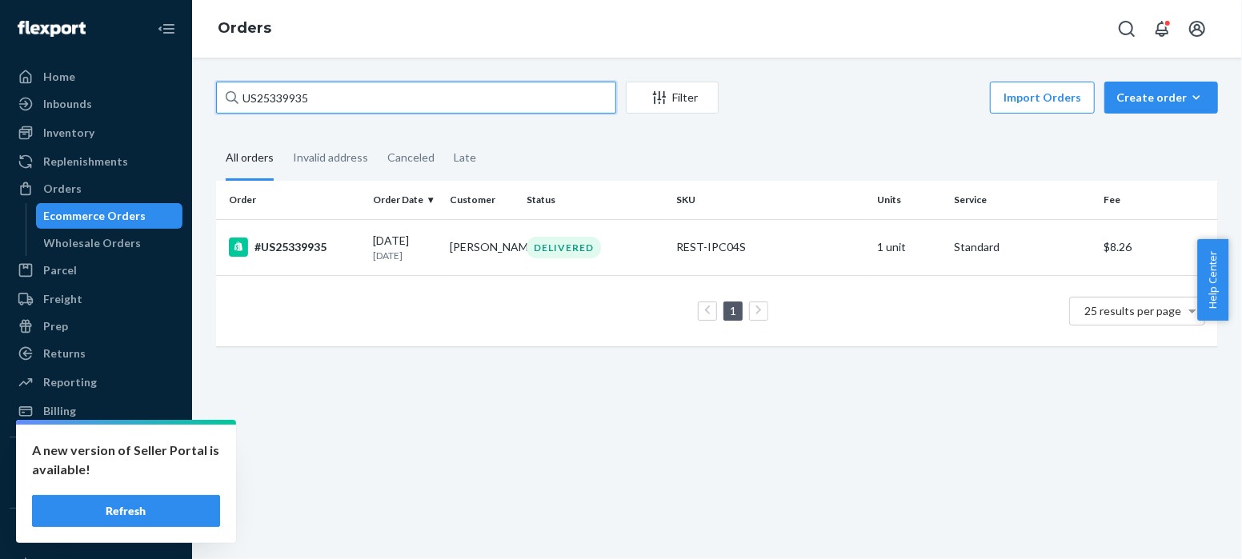
drag, startPoint x: 330, startPoint y: 106, endPoint x: 212, endPoint y: 100, distance: 117.8
click at [212, 100] on div "US25339935 Filter Import Orders Create order Ecommerce order Removal order All …" at bounding box center [717, 222] width 1026 height 281
paste input "847"
type input "US25339847"
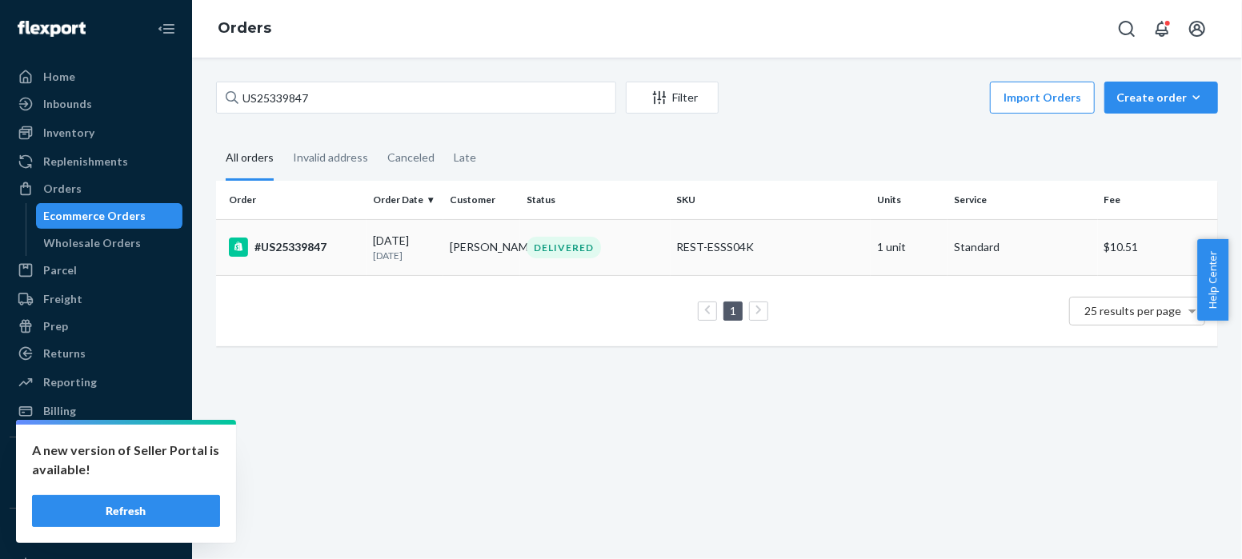
click at [284, 244] on div "#US25339847" at bounding box center [294, 247] width 131 height 19
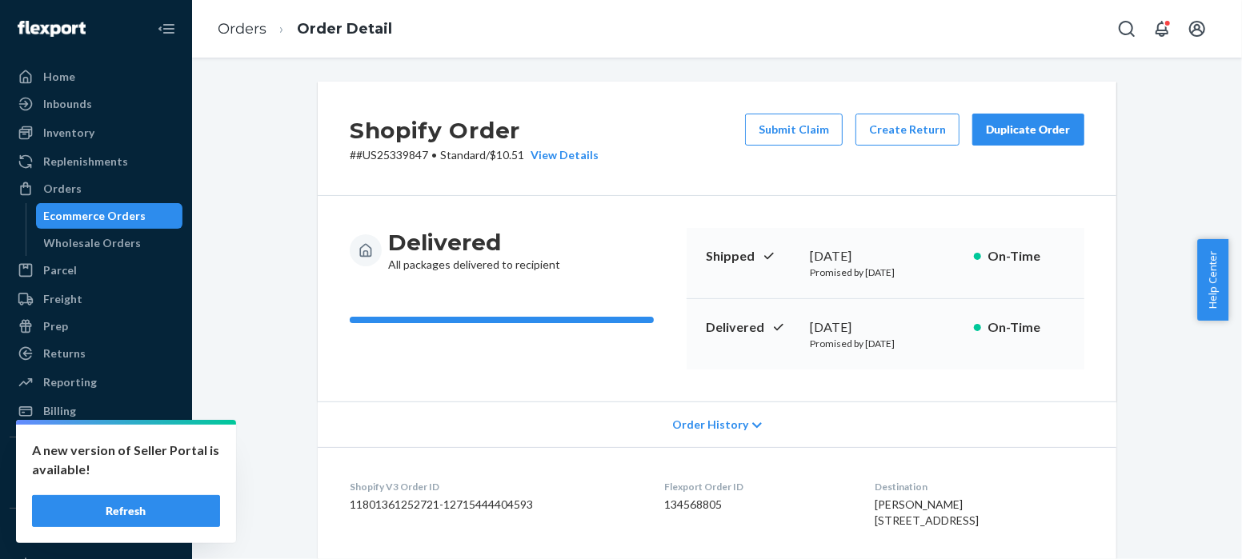
click at [599, 375] on div "Delivered All packages delivered to recipient Shipped [DATE] Promised by [DATE]…" at bounding box center [717, 299] width 799 height 206
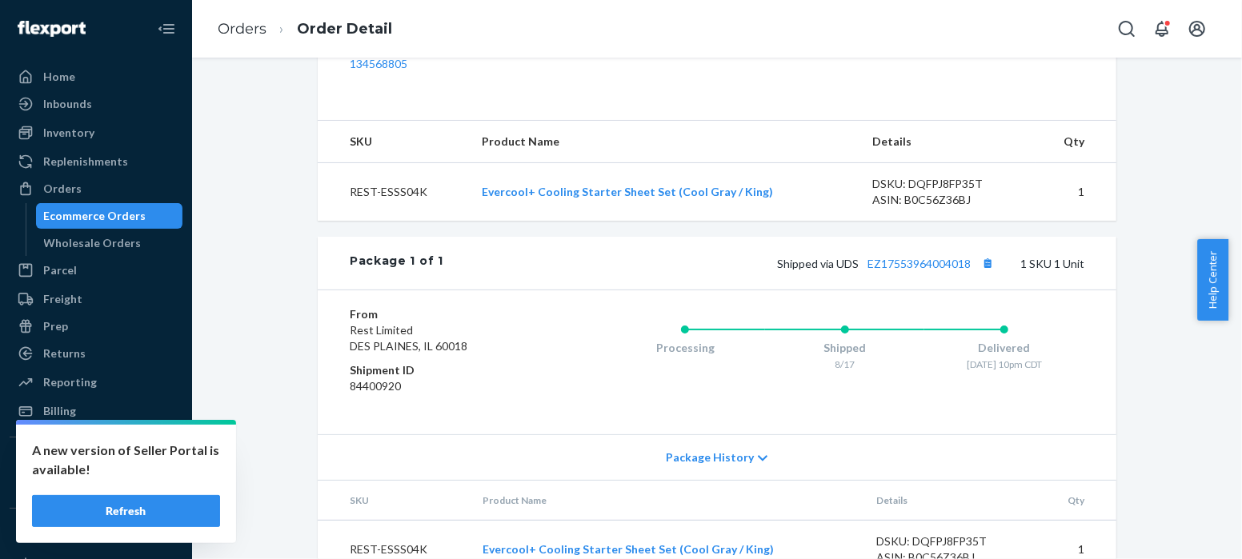
scroll to position [591, 0]
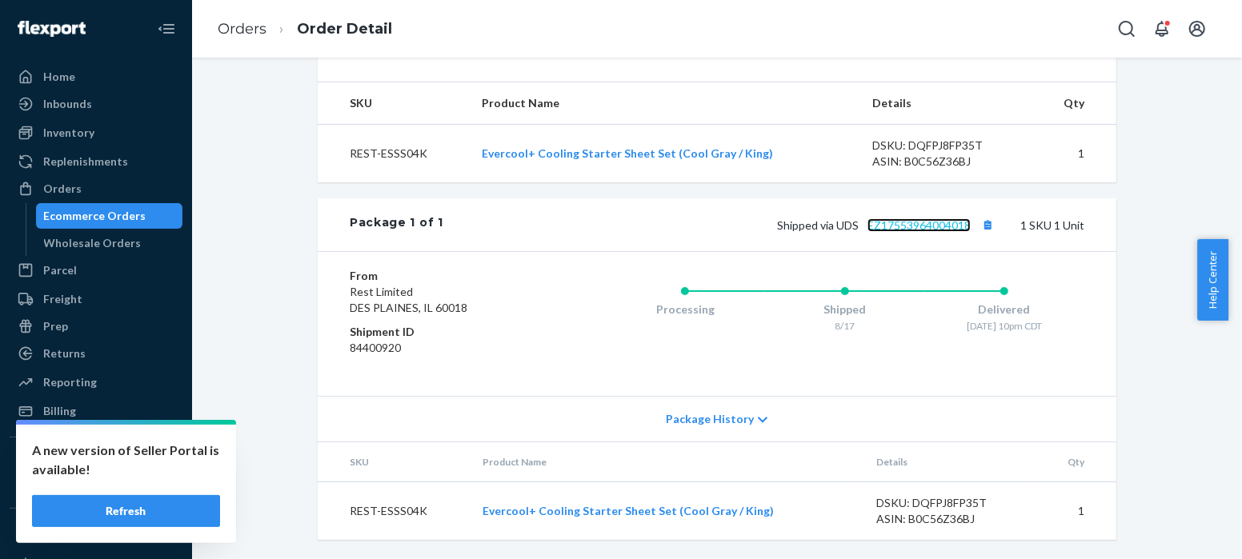
click at [929, 227] on link "EZ17553964004018" at bounding box center [918, 225] width 103 height 14
click at [258, 27] on link "Orders" at bounding box center [242, 29] width 49 height 18
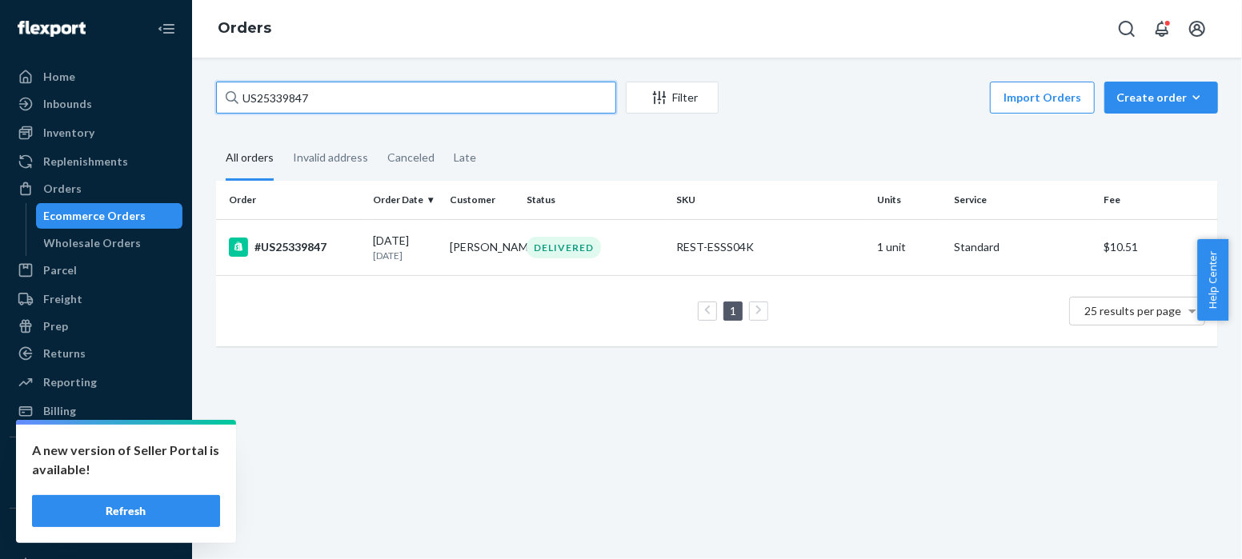
drag, startPoint x: 314, startPoint y: 96, endPoint x: 192, endPoint y: 97, distance: 122.4
click at [192, 97] on div "US25339847 Filter Import Orders Create order Ecommerce order Removal order All …" at bounding box center [717, 309] width 1050 height 502
paste input "40149"
type input "US25340149"
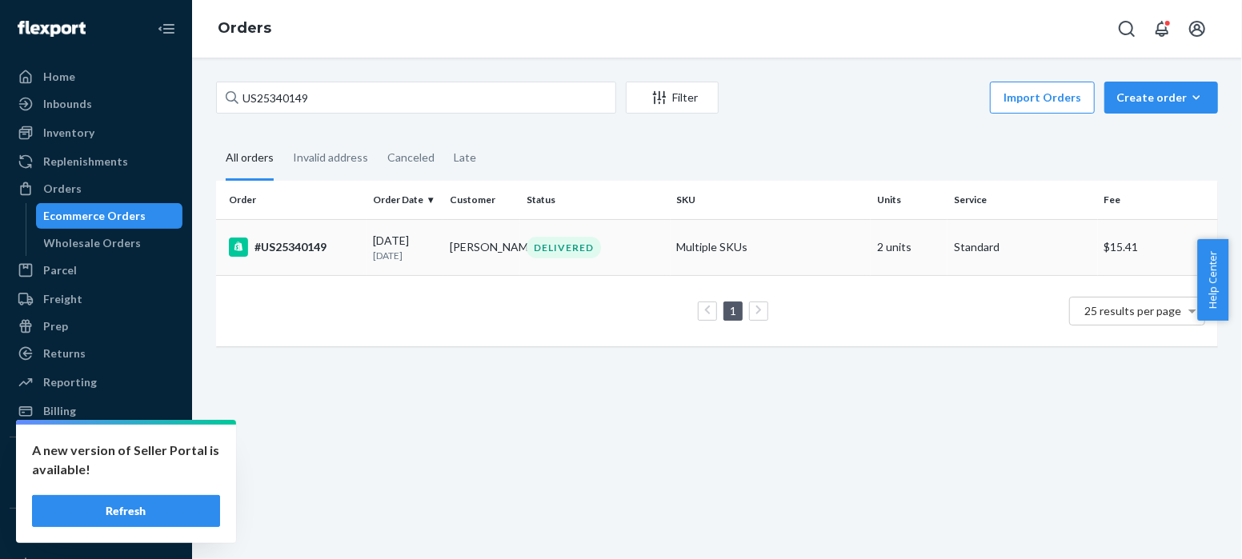
click at [302, 248] on div "#US25340149" at bounding box center [294, 247] width 131 height 19
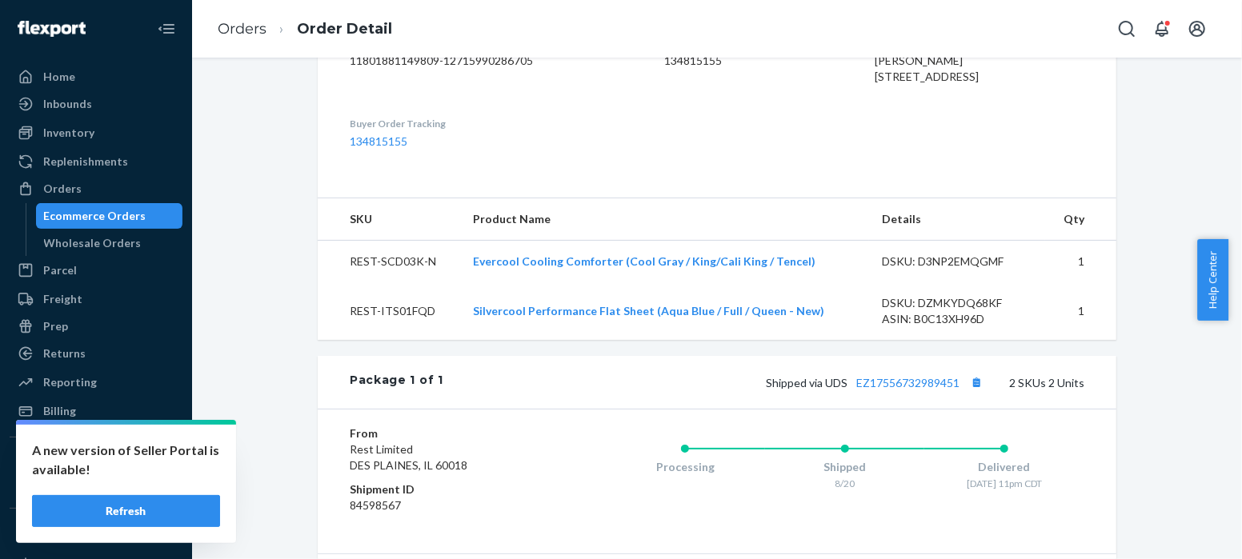
scroll to position [593, 0]
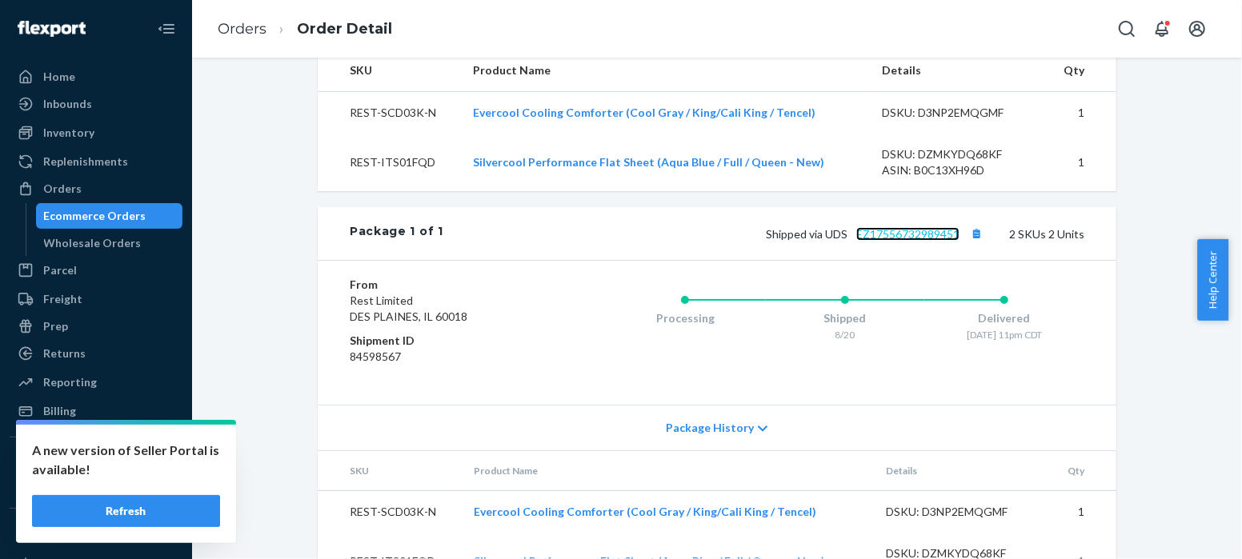
click at [909, 241] on link "EZ17556732989451" at bounding box center [907, 234] width 103 height 14
click at [246, 26] on link "Orders" at bounding box center [242, 29] width 49 height 18
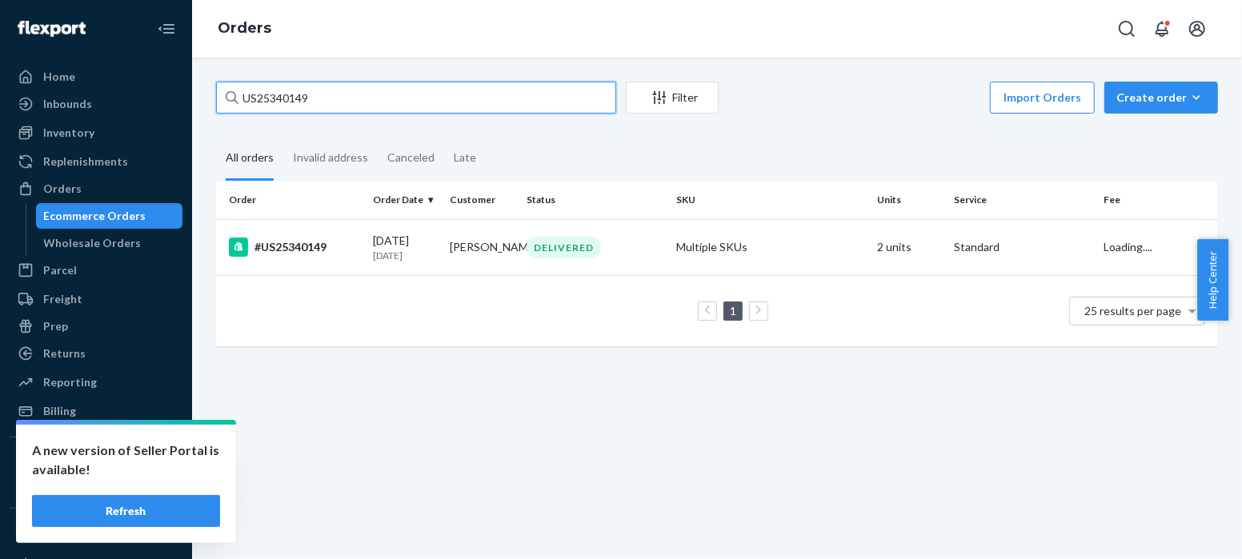
drag, startPoint x: 338, startPoint y: 106, endPoint x: 211, endPoint y: 106, distance: 126.4
click at [211, 106] on div "US25340149 Filter Import Orders Create order Ecommerce order Removal order All …" at bounding box center [717, 222] width 1026 height 281
paste input "74"
type input "US25340174"
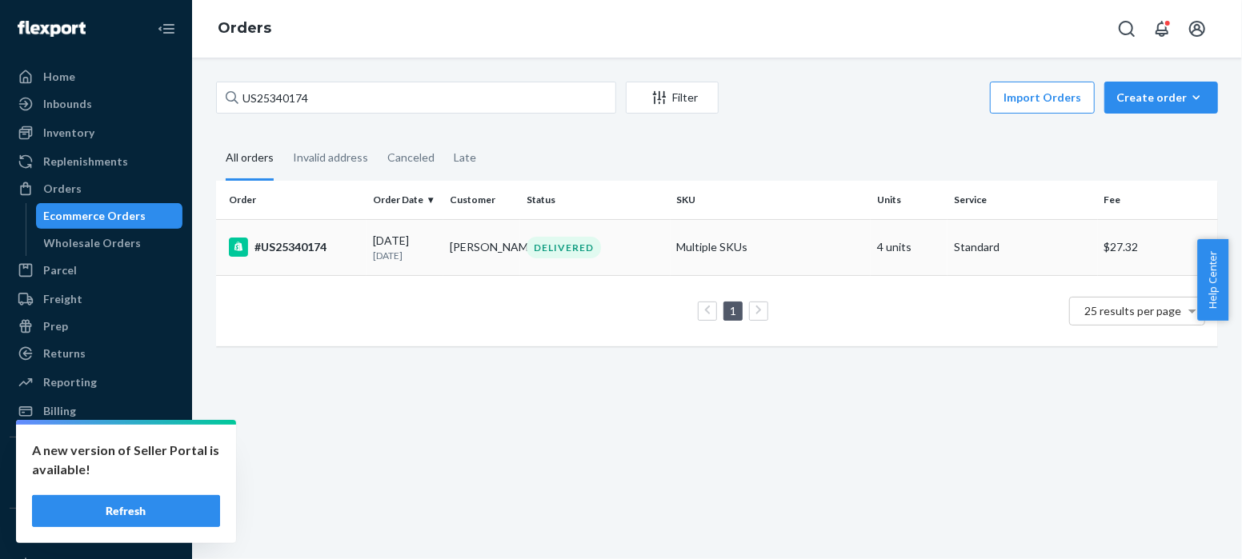
click at [294, 245] on div "#US25340174" at bounding box center [294, 247] width 131 height 19
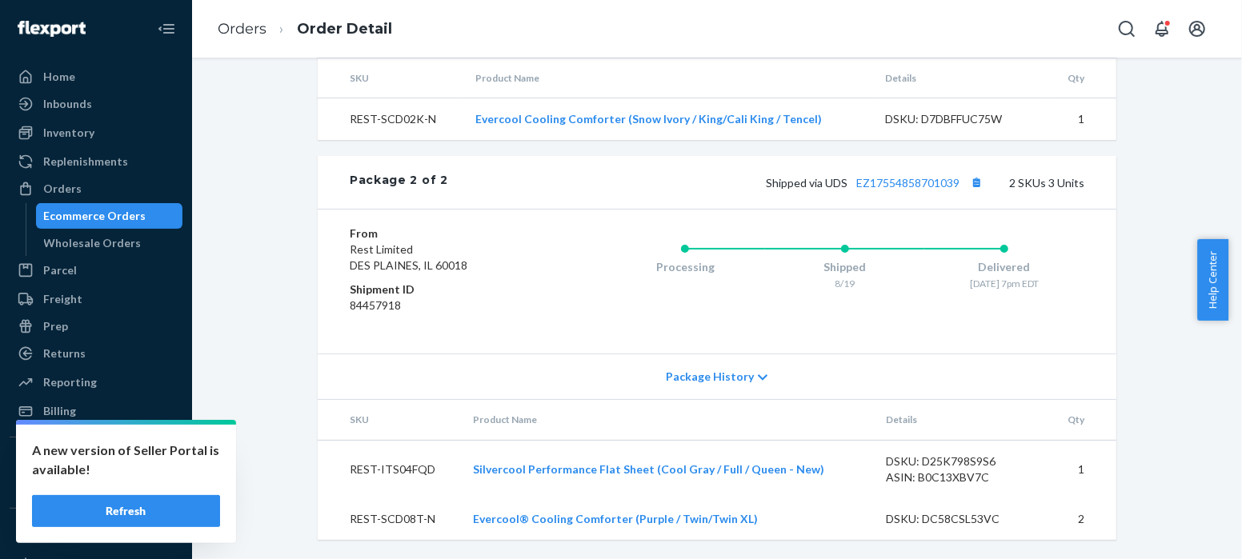
scroll to position [1056, 0]
click at [935, 184] on link "EZ17554858701039" at bounding box center [907, 183] width 103 height 14
click at [242, 27] on link "Orders" at bounding box center [242, 29] width 49 height 18
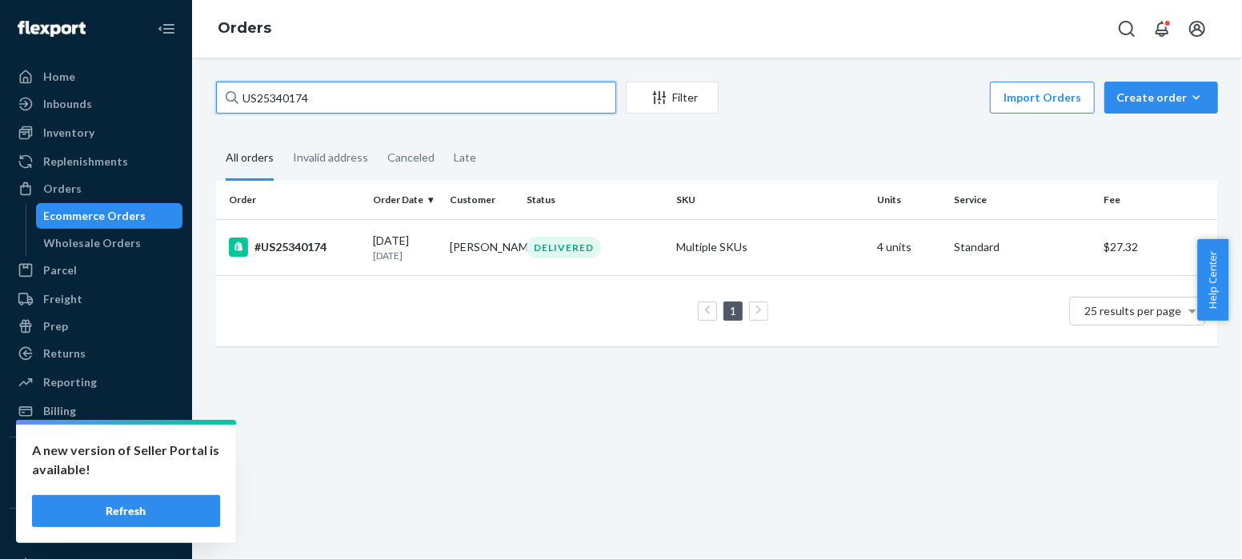
drag, startPoint x: 325, startPoint y: 97, endPoint x: 205, endPoint y: 98, distance: 120.0
click at [205, 98] on div "US25340174 Filter Import Orders Create order Ecommerce order Removal order All …" at bounding box center [717, 222] width 1026 height 281
paste input "5"
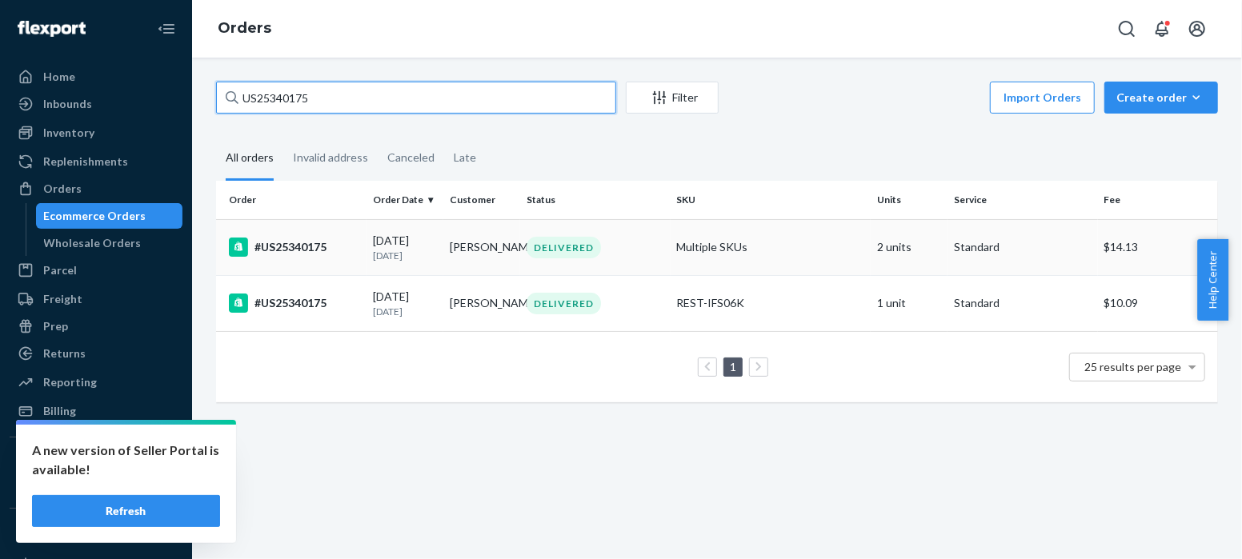
type input "US25340175"
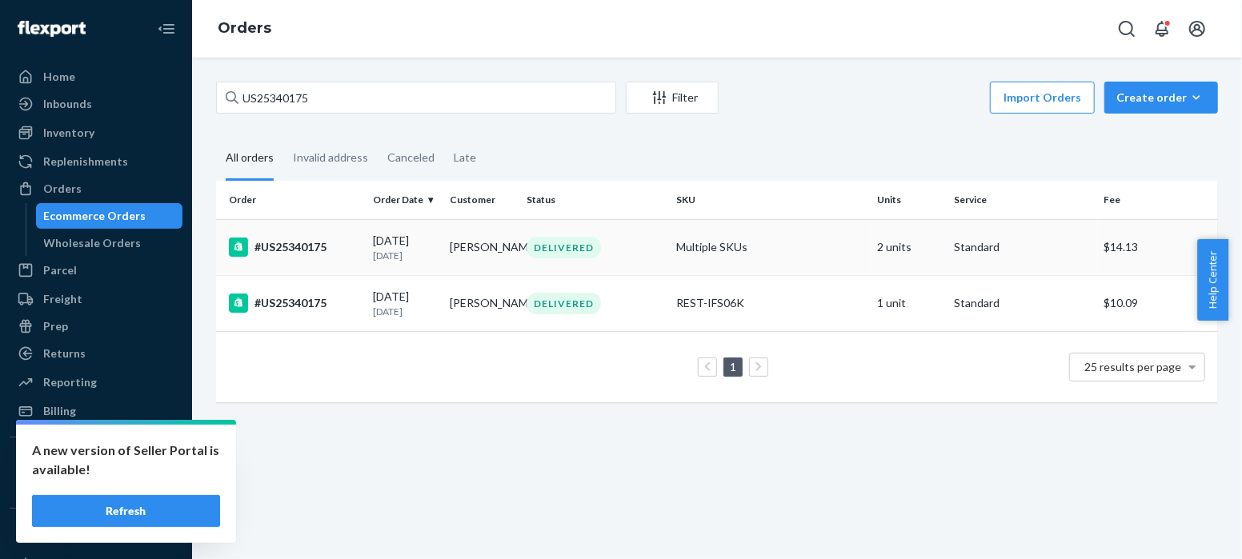
click at [296, 242] on div "#US25340175" at bounding box center [294, 247] width 131 height 19
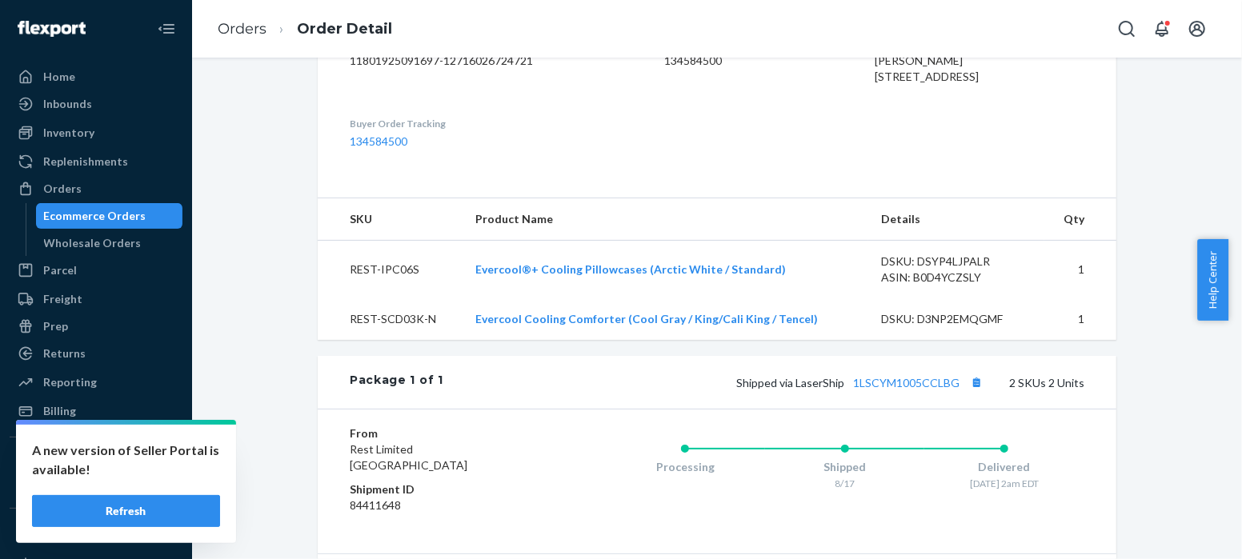
scroll to position [674, 0]
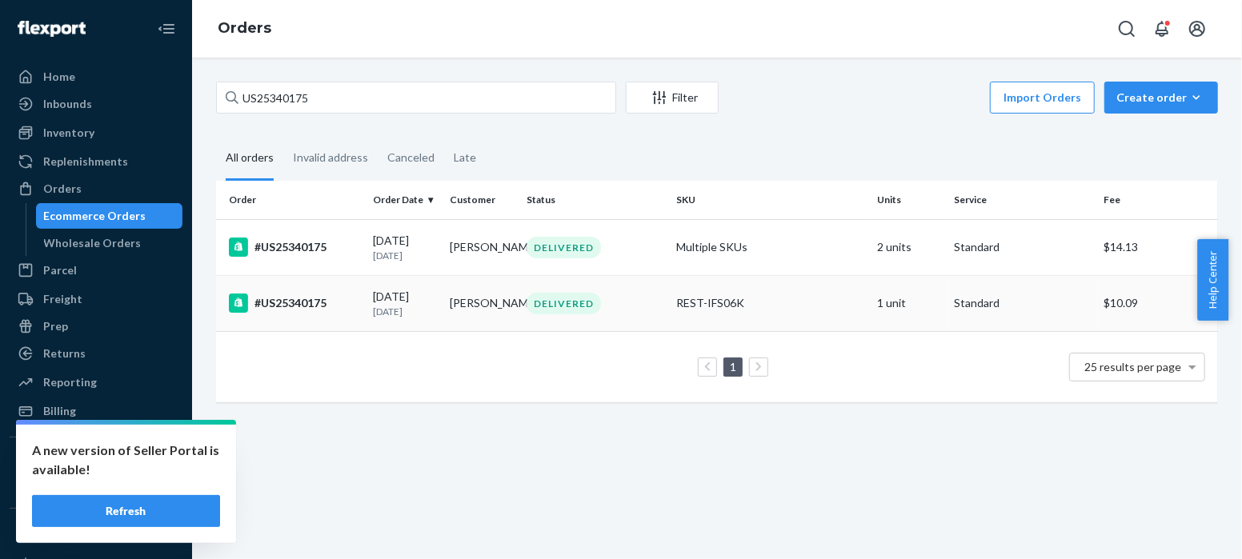
click at [305, 305] on div "#US25340175" at bounding box center [294, 303] width 131 height 19
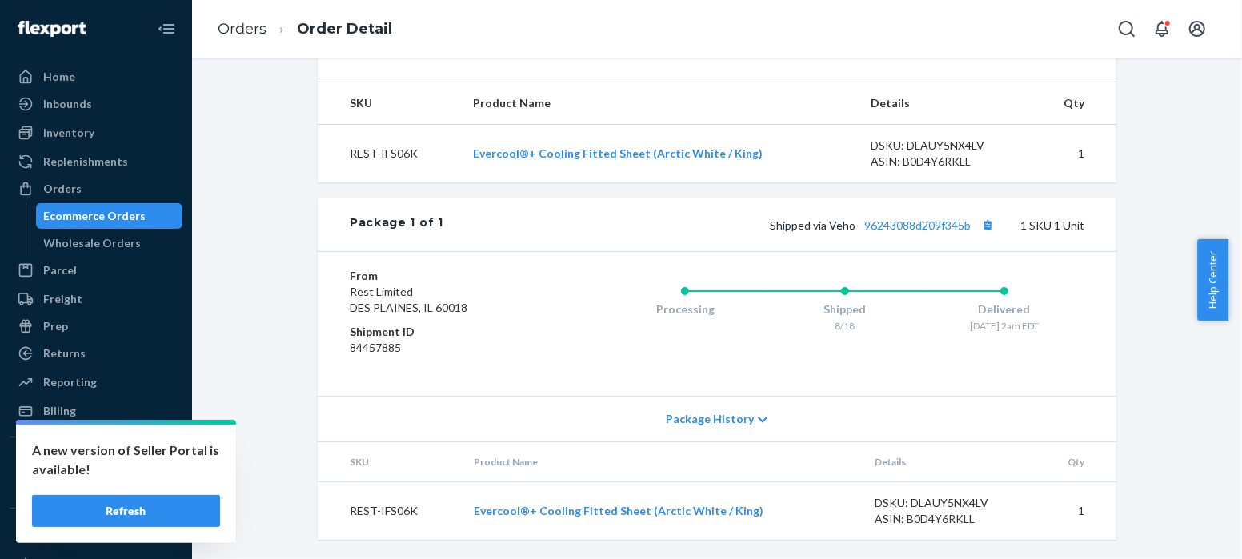
scroll to position [591, 0]
click at [936, 225] on link "96243088d209f345b" at bounding box center [917, 225] width 106 height 14
click at [241, 33] on link "Orders" at bounding box center [242, 29] width 49 height 18
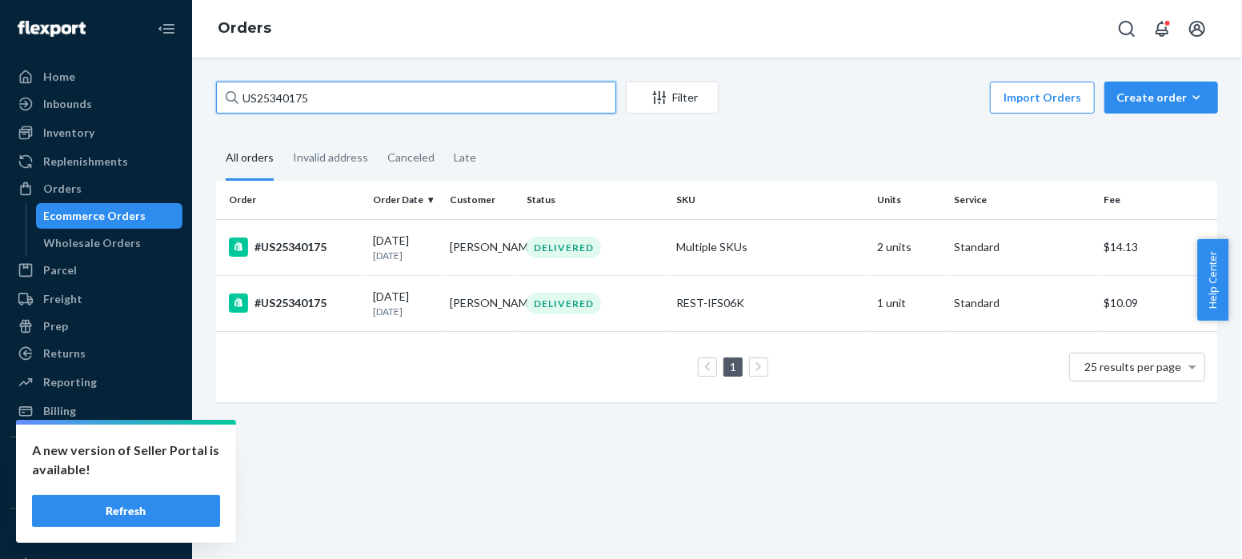
drag, startPoint x: 323, startPoint y: 99, endPoint x: 202, endPoint y: 100, distance: 121.6
click at [202, 100] on div "US25340175 Filter Import Orders Create order Ecommerce order Removal order All …" at bounding box center [717, 309] width 1050 height 502
paste input "8"
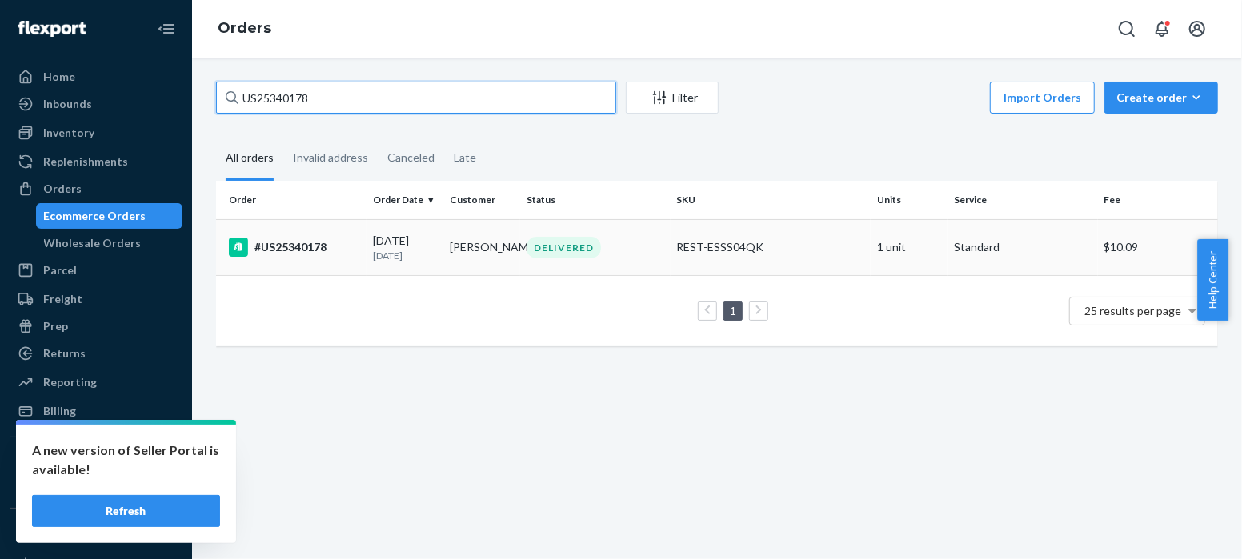
type input "US25340178"
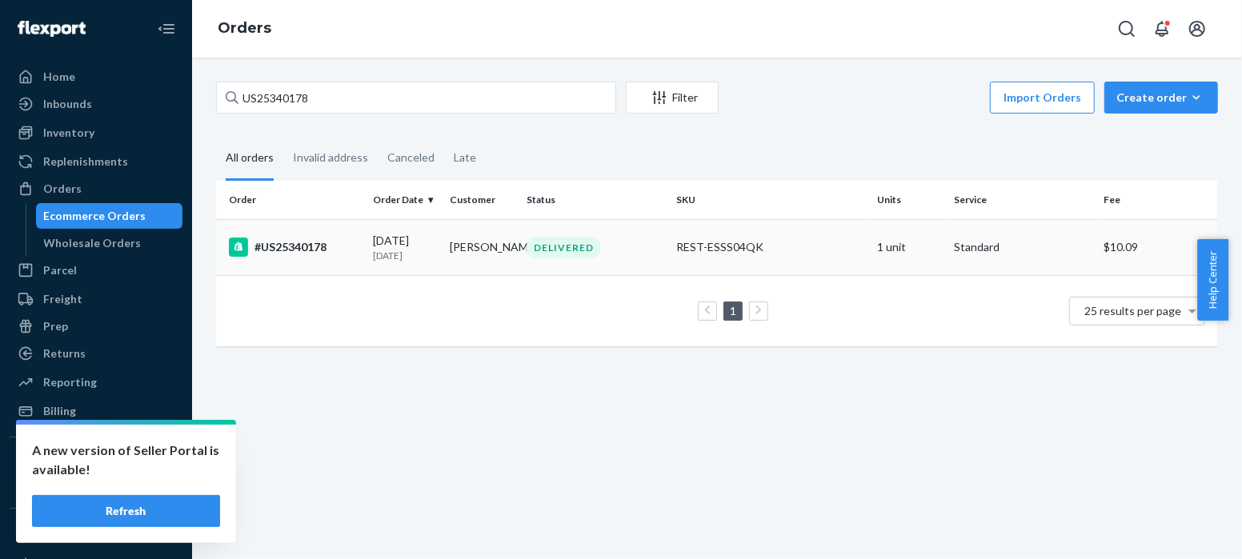
click at [290, 244] on div "#US25340178" at bounding box center [294, 247] width 131 height 19
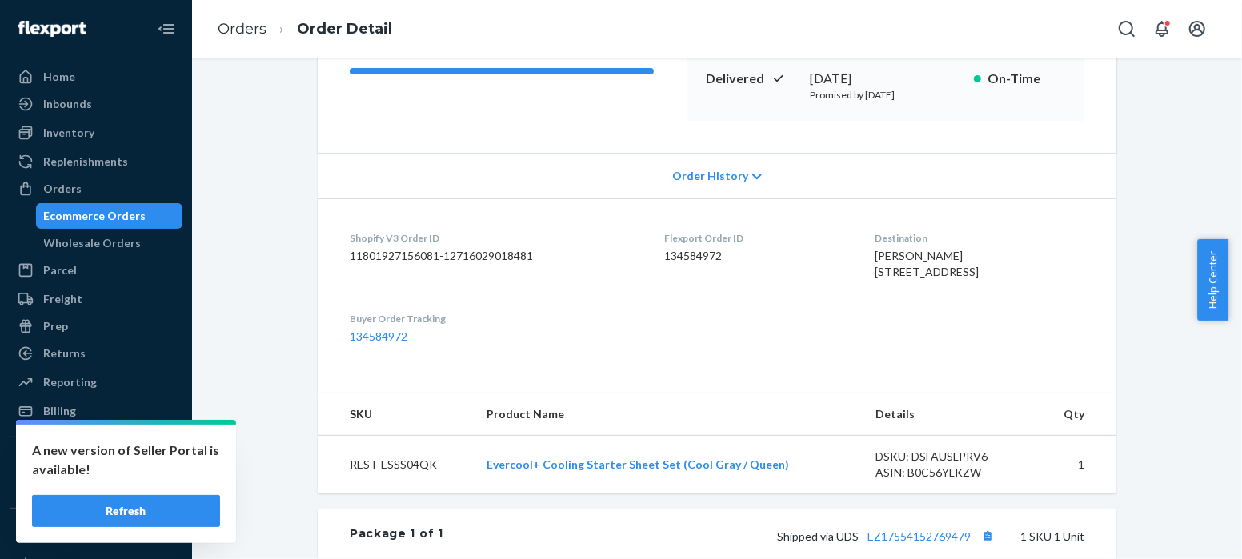
scroll to position [591, 0]
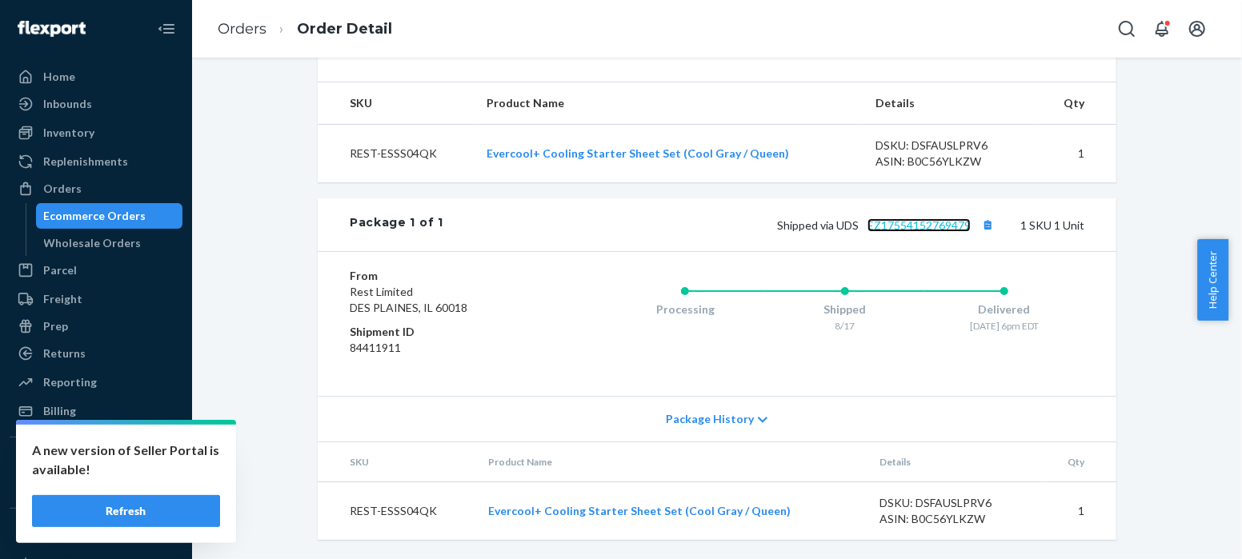
click at [943, 226] on link "EZ17554152769479" at bounding box center [918, 225] width 103 height 14
